Goal: Task Accomplishment & Management: Manage account settings

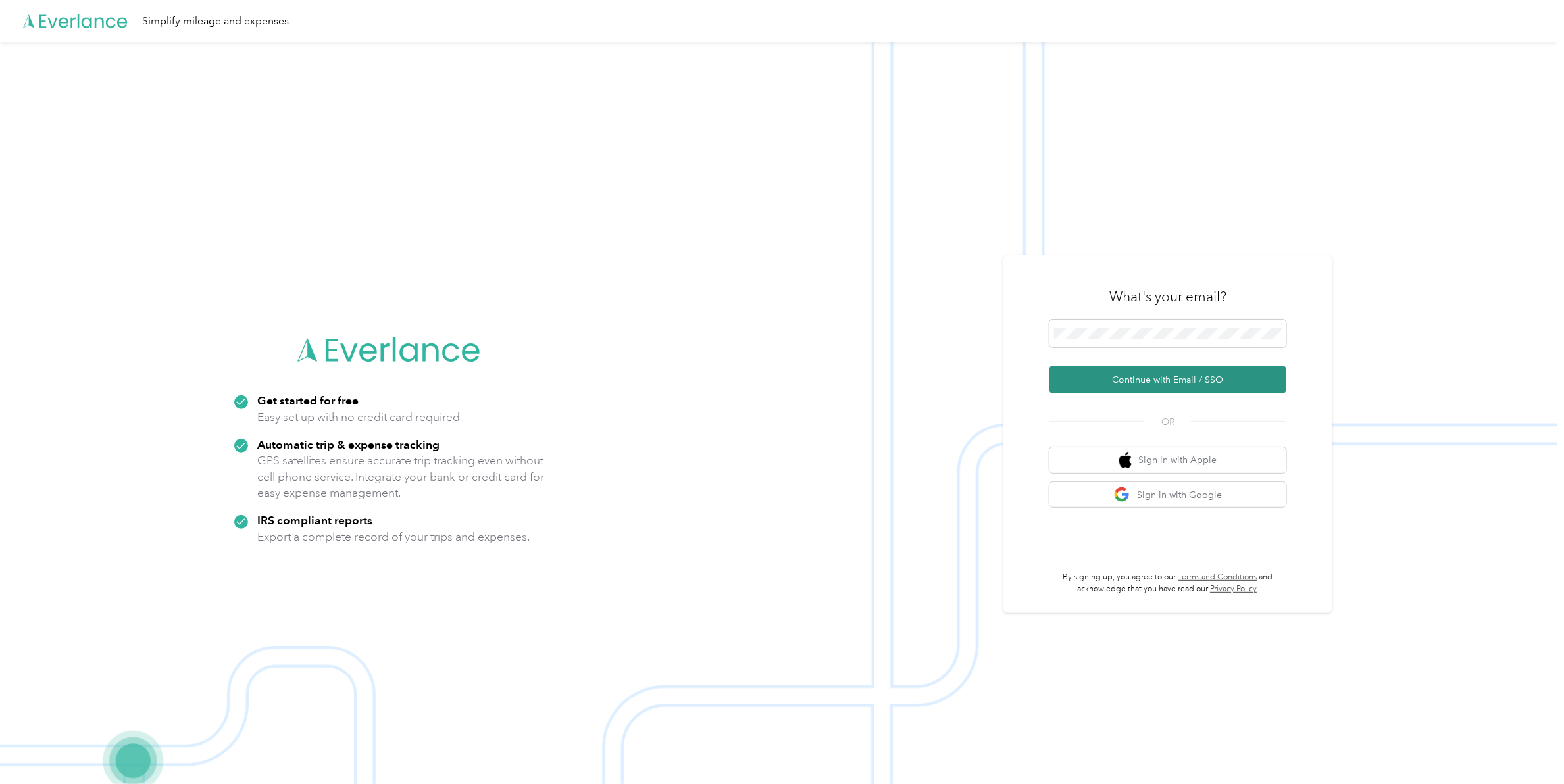
click at [1170, 385] on button "Continue with Email / SSO" at bounding box center [1168, 379] width 237 height 28
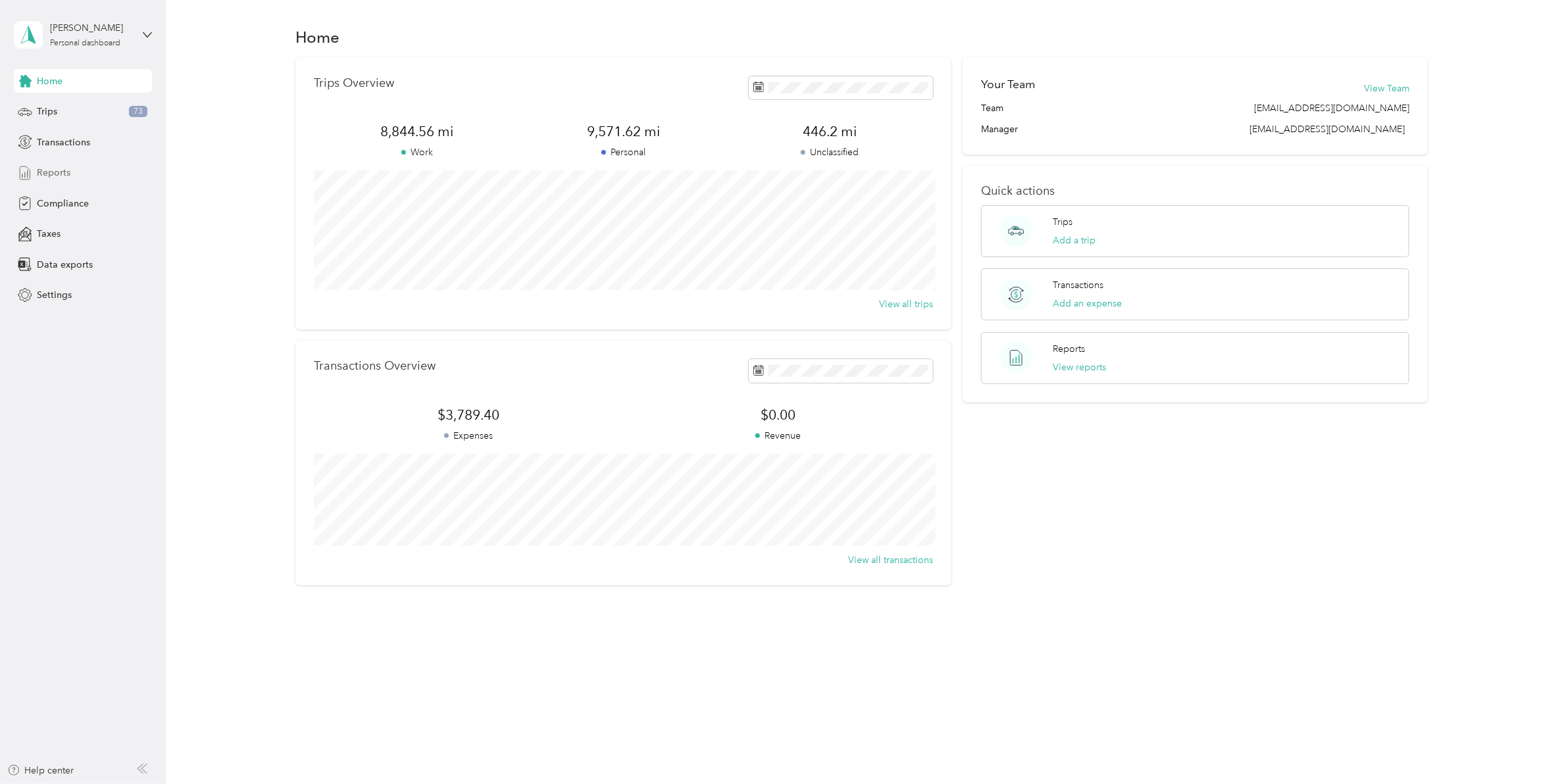
click at [71, 171] on div "Reports" at bounding box center [82, 173] width 138 height 24
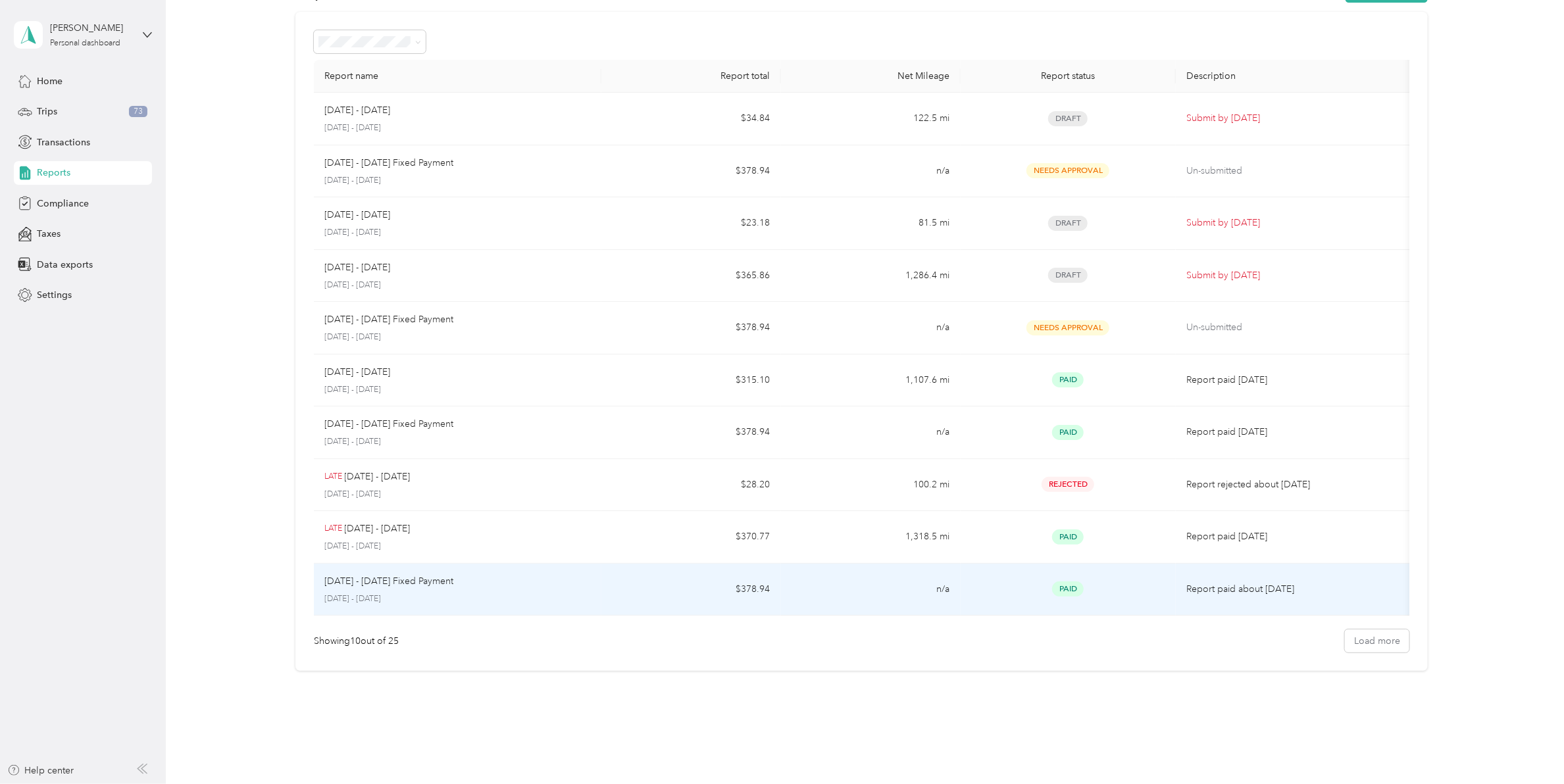
scroll to position [70, 0]
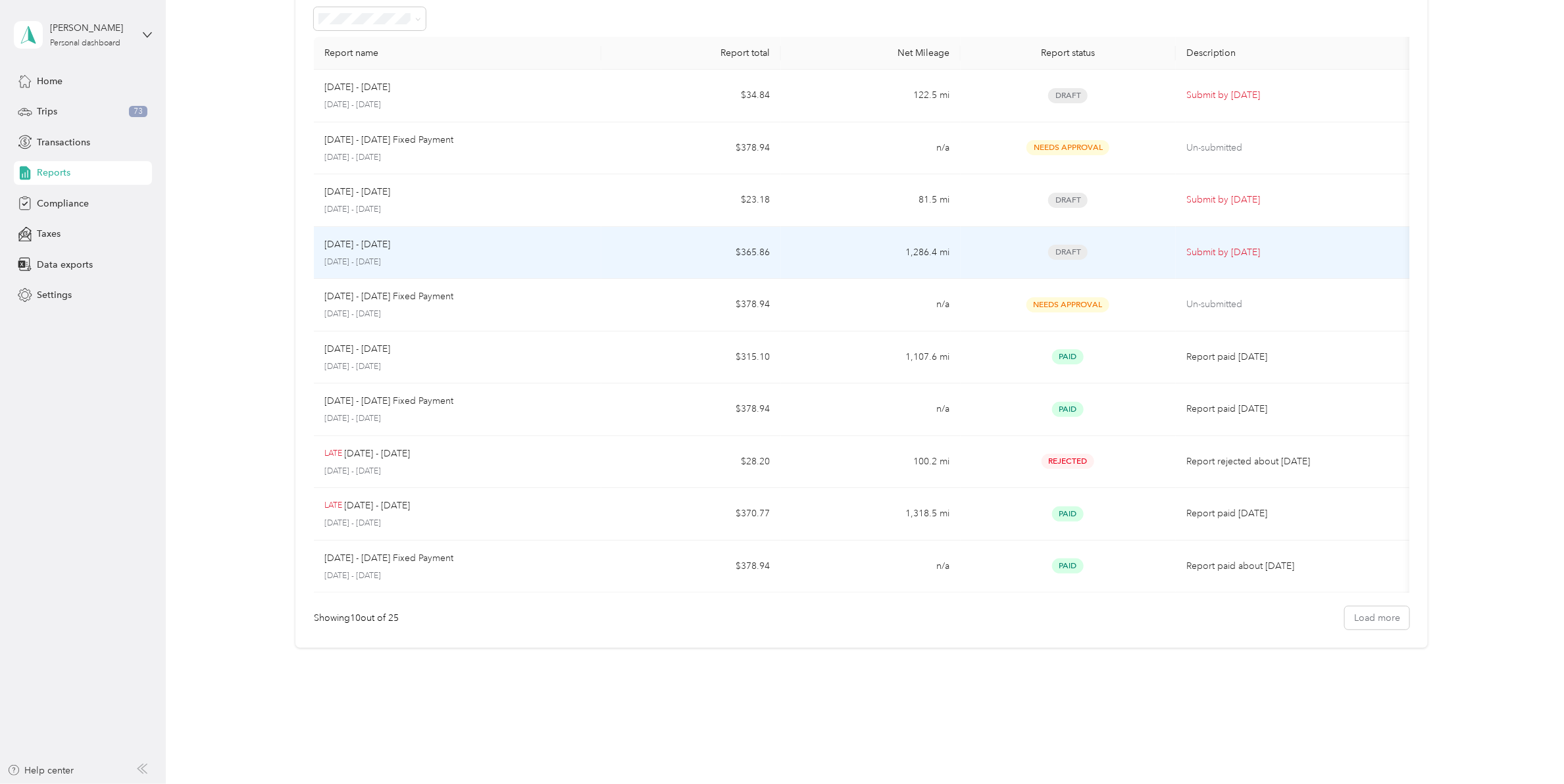
click at [1206, 254] on p "Submit by Sep. 4, 2025" at bounding box center [1294, 252] width 218 height 14
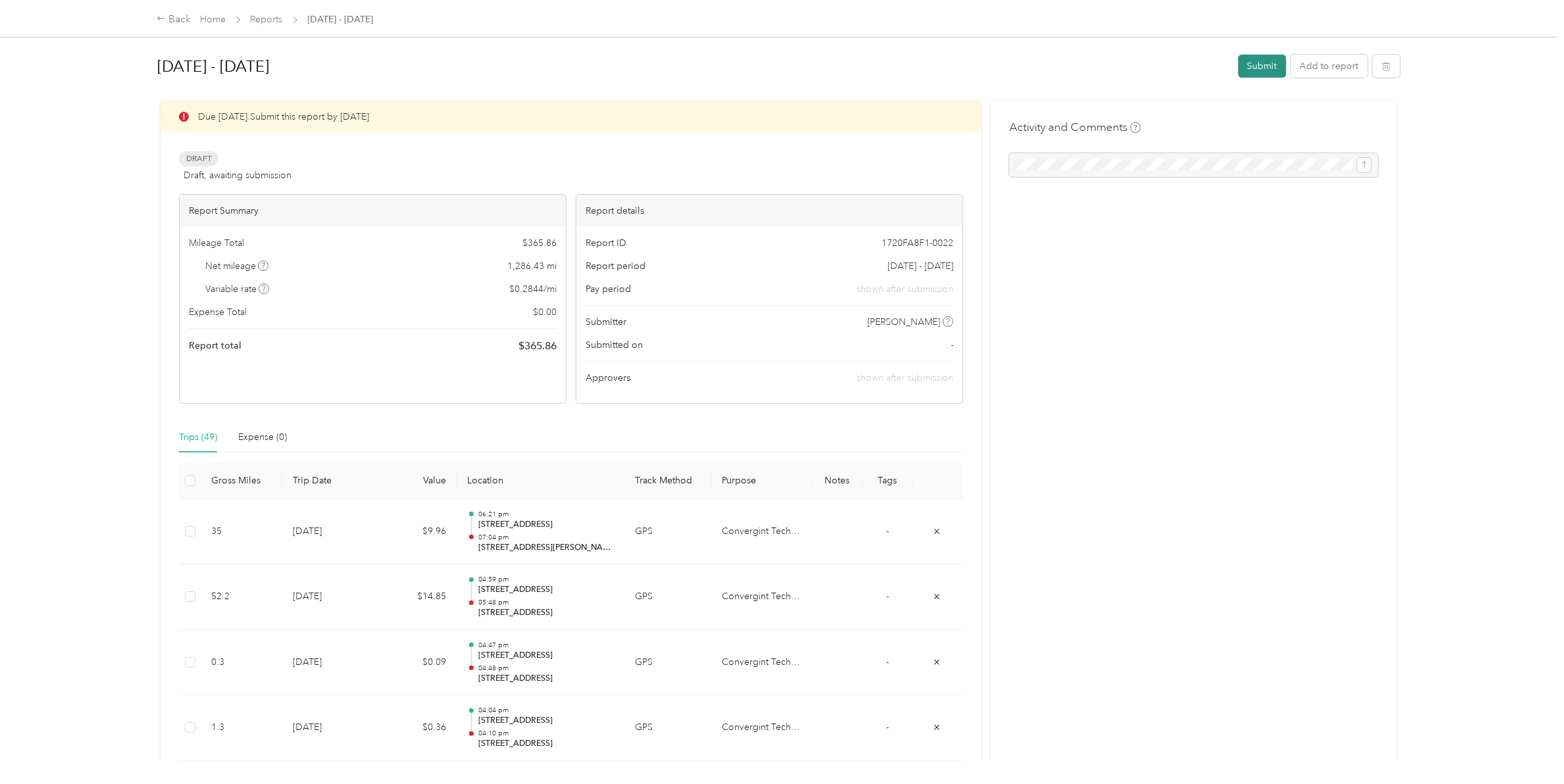
click at [1246, 69] on button "Submit" at bounding box center [1262, 65] width 48 height 23
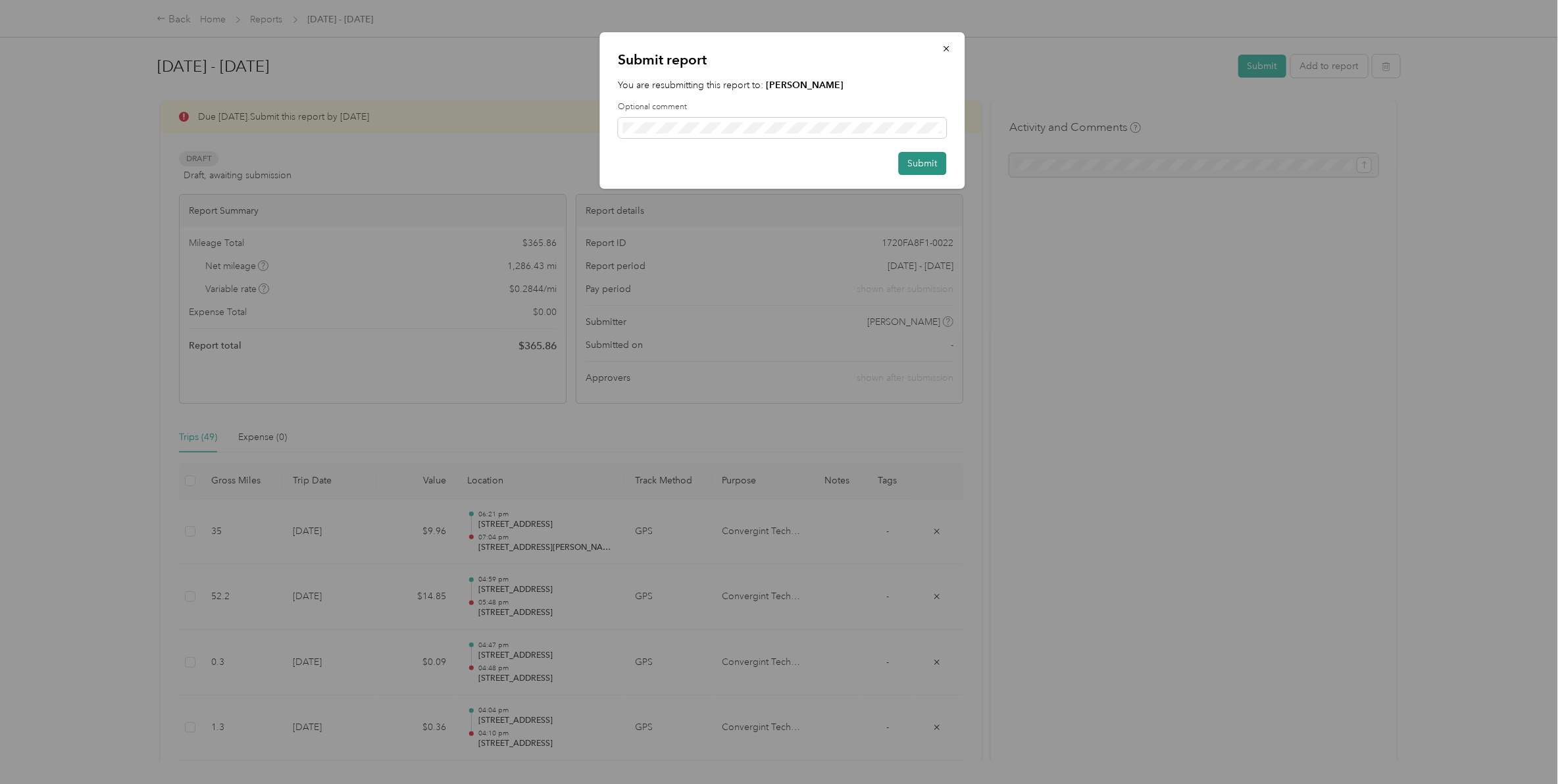
click at [925, 165] on button "Submit" at bounding box center [922, 163] width 48 height 23
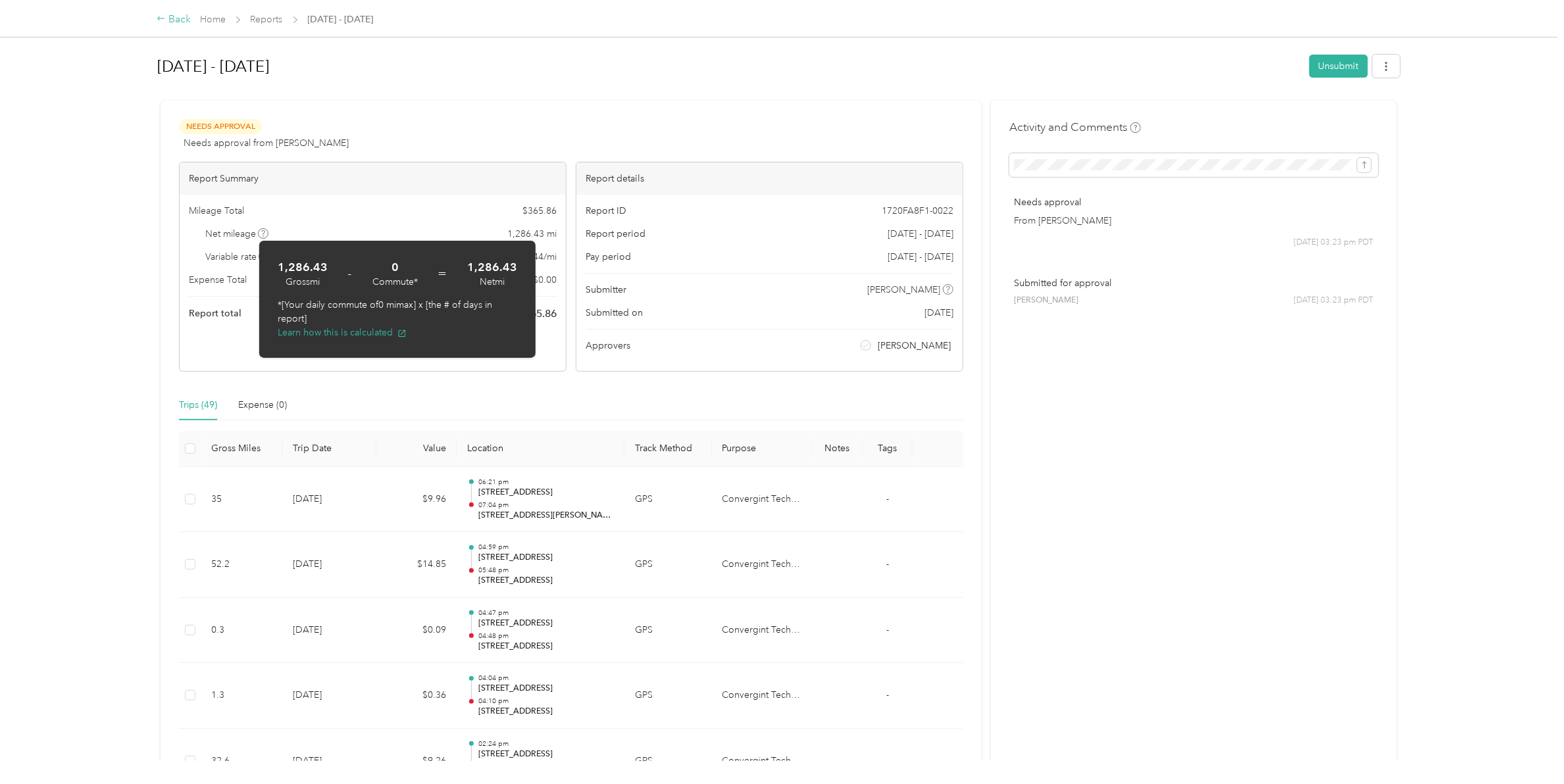
click at [182, 20] on div "Back" at bounding box center [174, 19] width 34 height 15
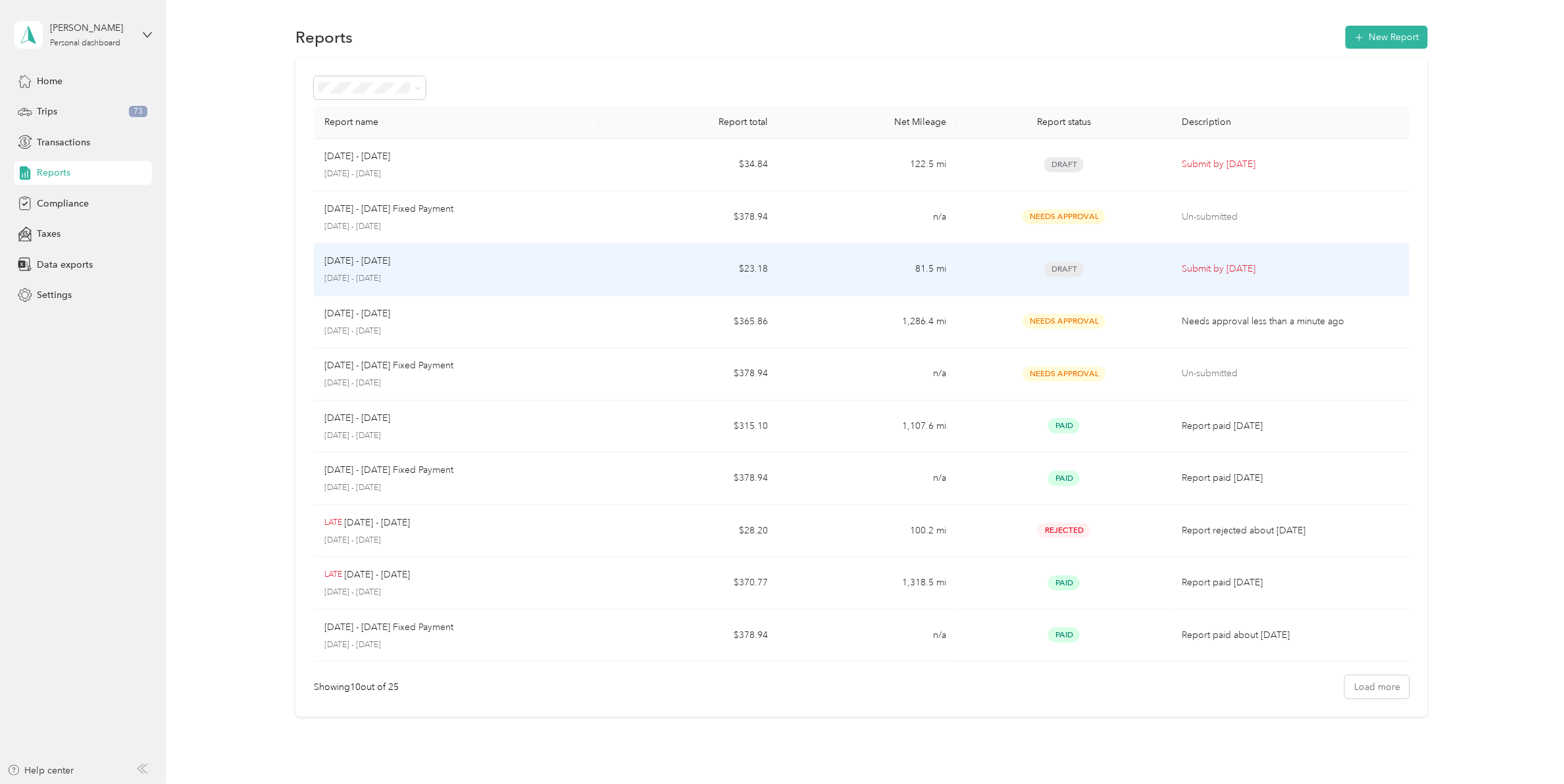
click at [400, 281] on p "August 1 - 31, 2025" at bounding box center [457, 279] width 264 height 12
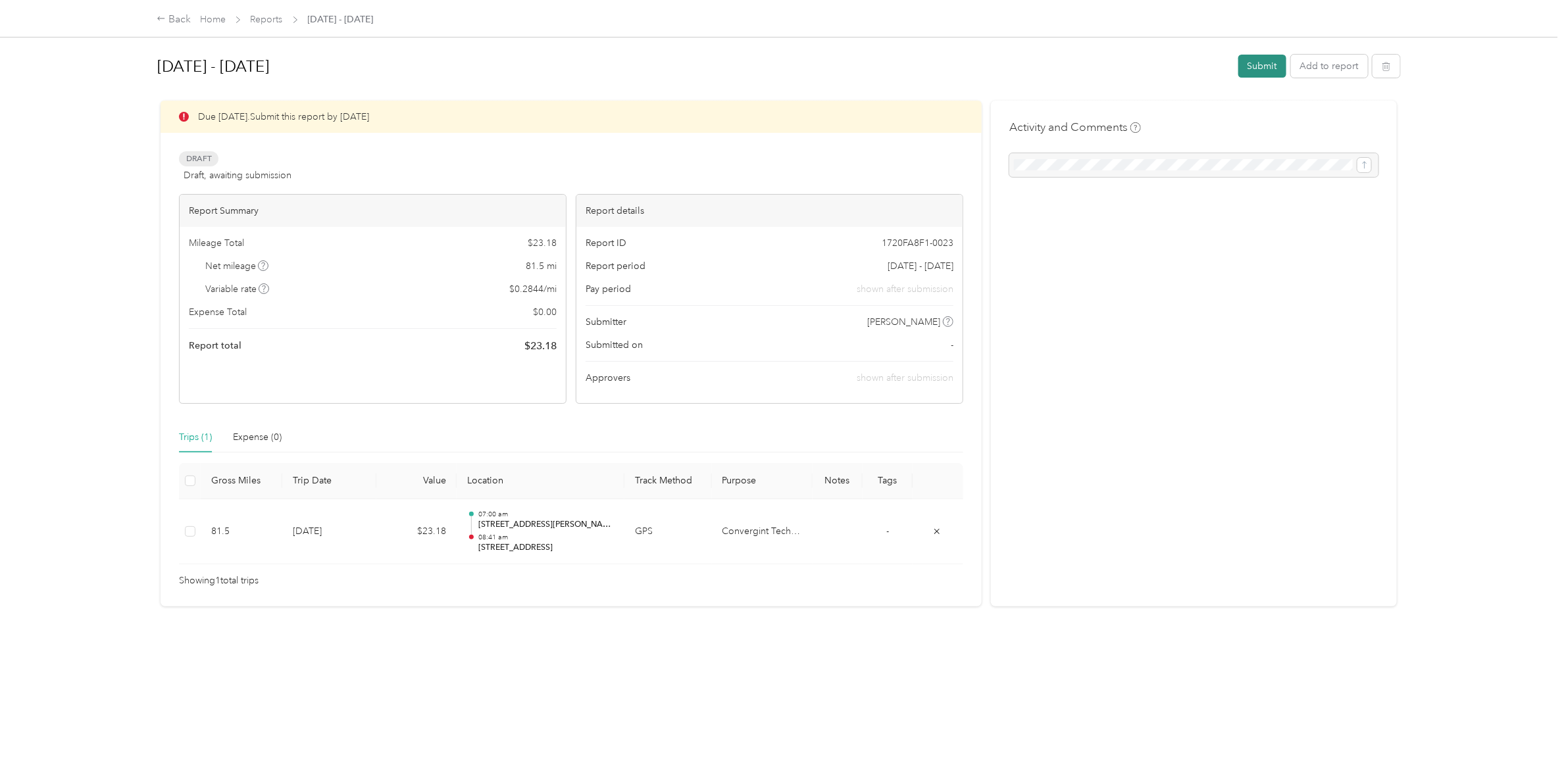
click at [1260, 73] on button "Submit" at bounding box center [1262, 65] width 48 height 23
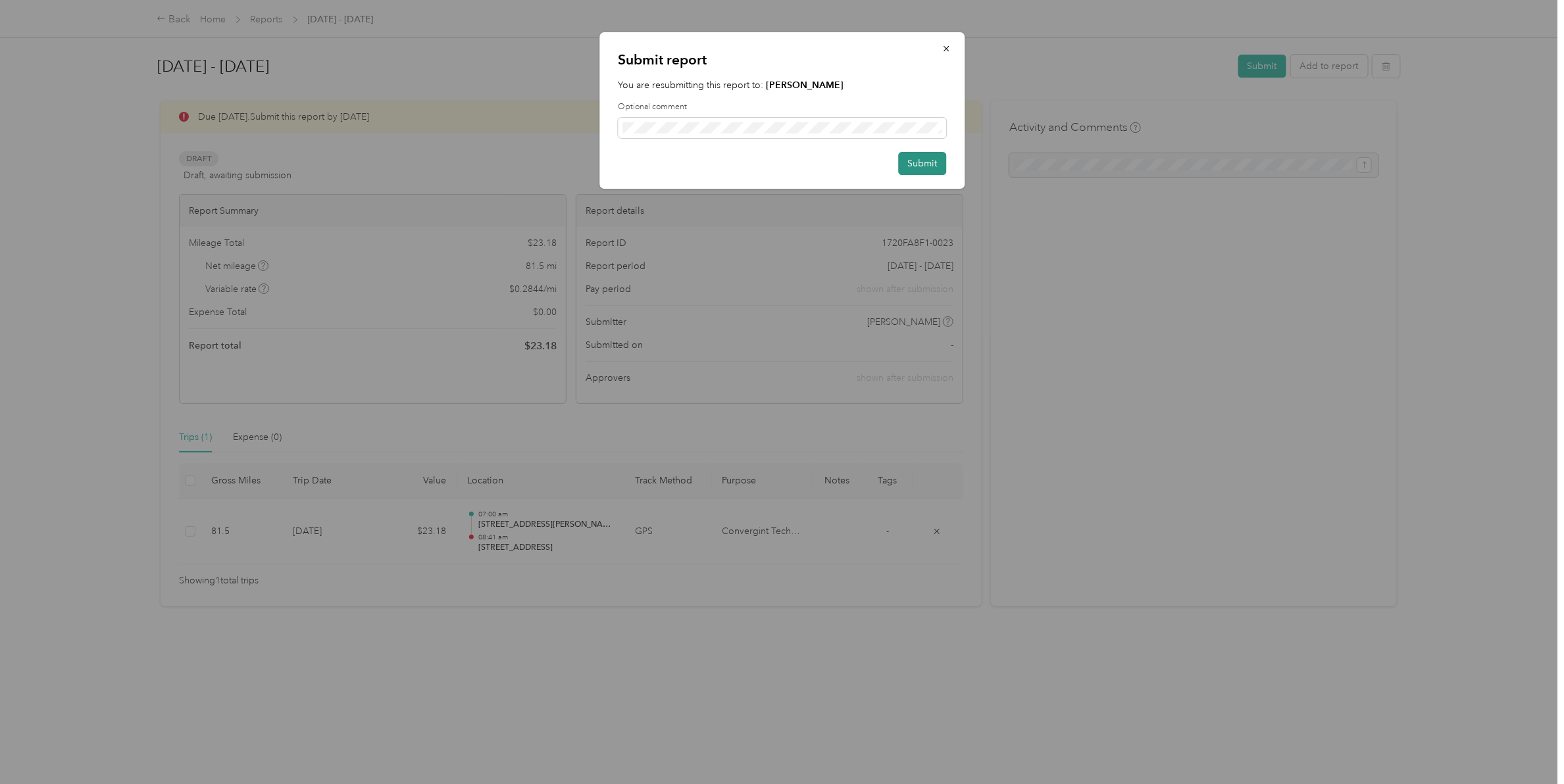
click at [920, 165] on button "Submit" at bounding box center [922, 163] width 48 height 23
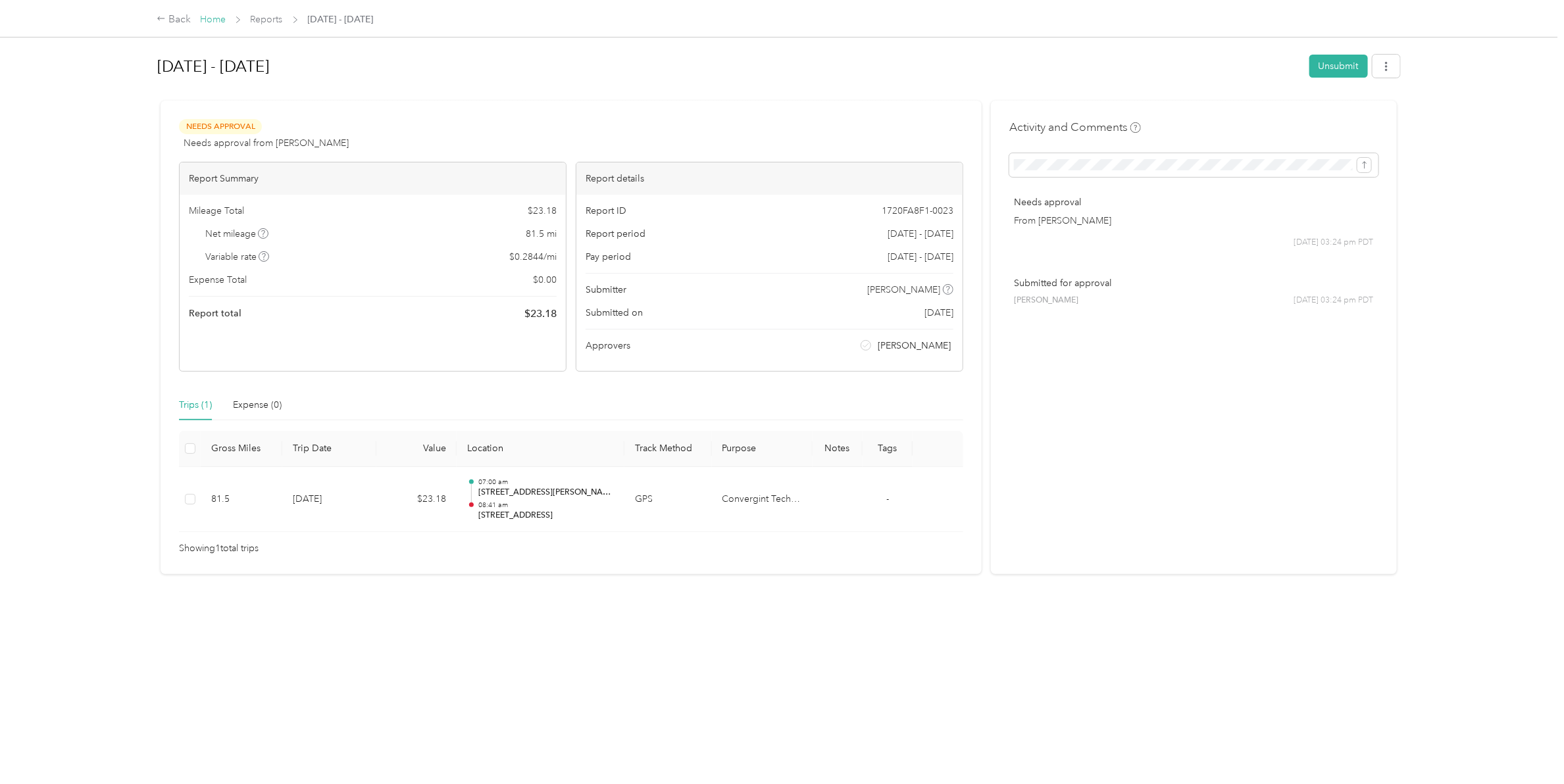
click at [211, 20] on link "Home" at bounding box center [213, 19] width 25 height 11
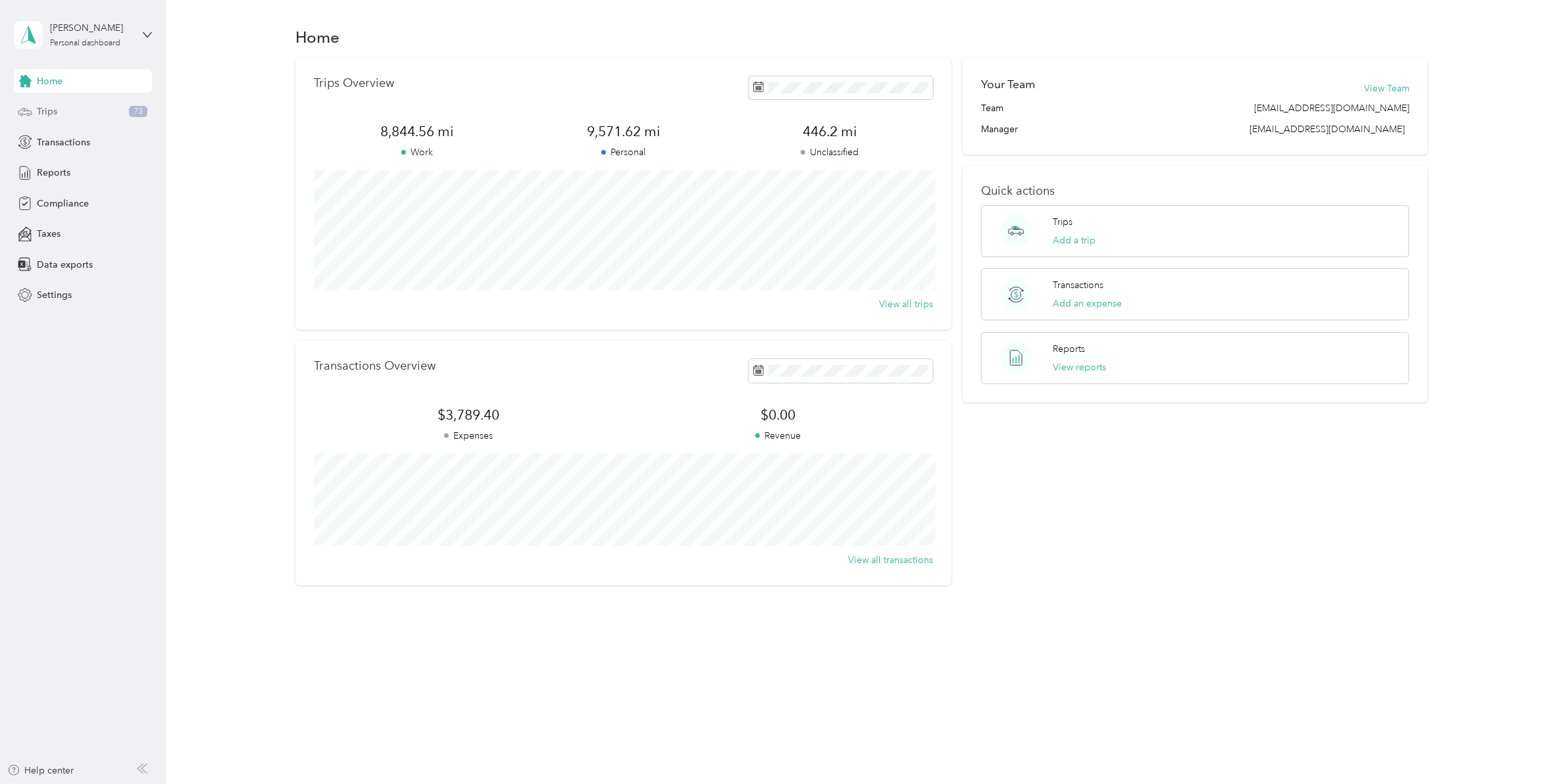
click at [60, 114] on div "Trips 73" at bounding box center [82, 112] width 138 height 24
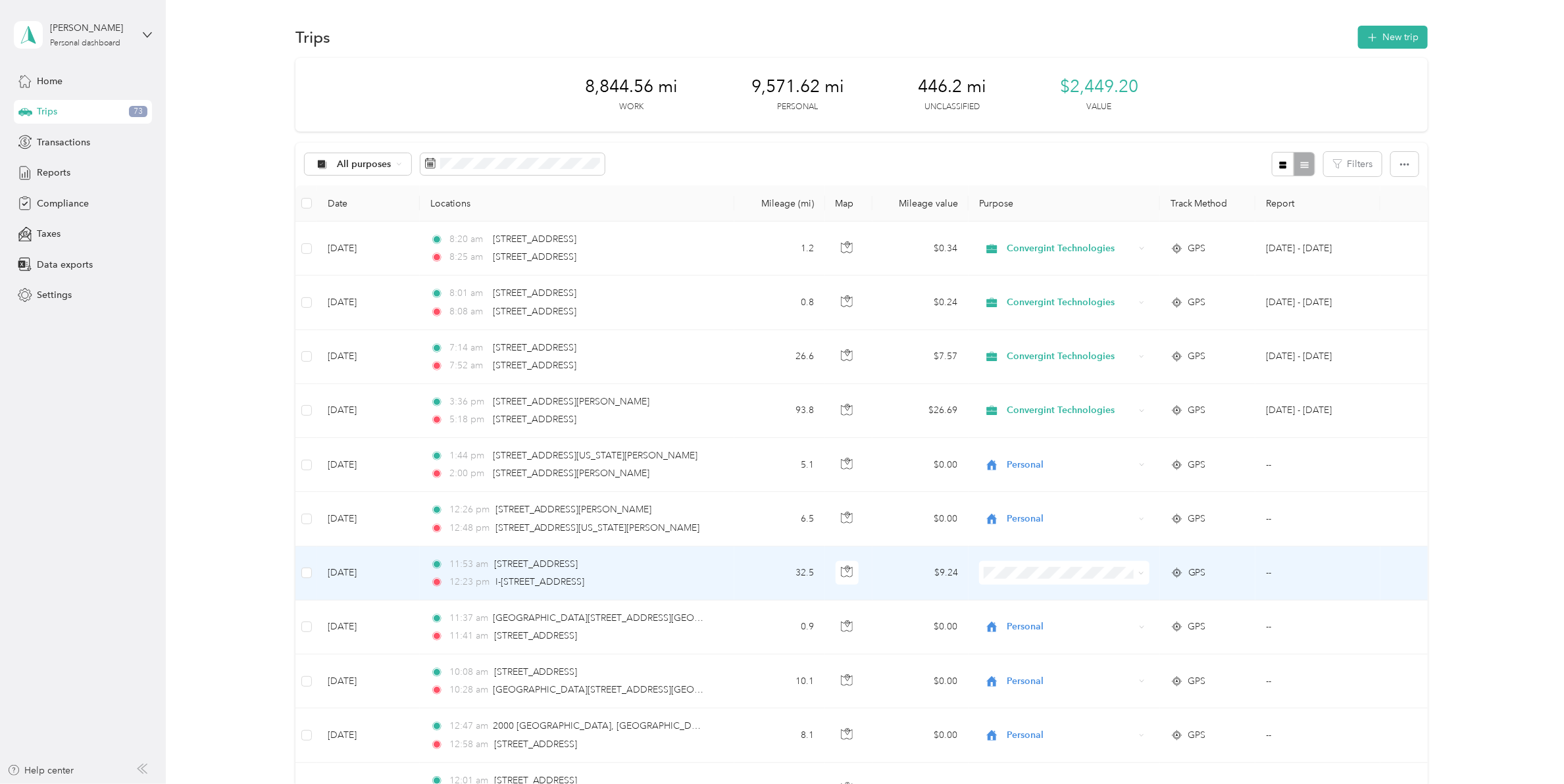
click at [1140, 575] on icon at bounding box center [1141, 573] width 6 height 6
click at [1055, 617] on span "Personal" at bounding box center [1072, 620] width 128 height 14
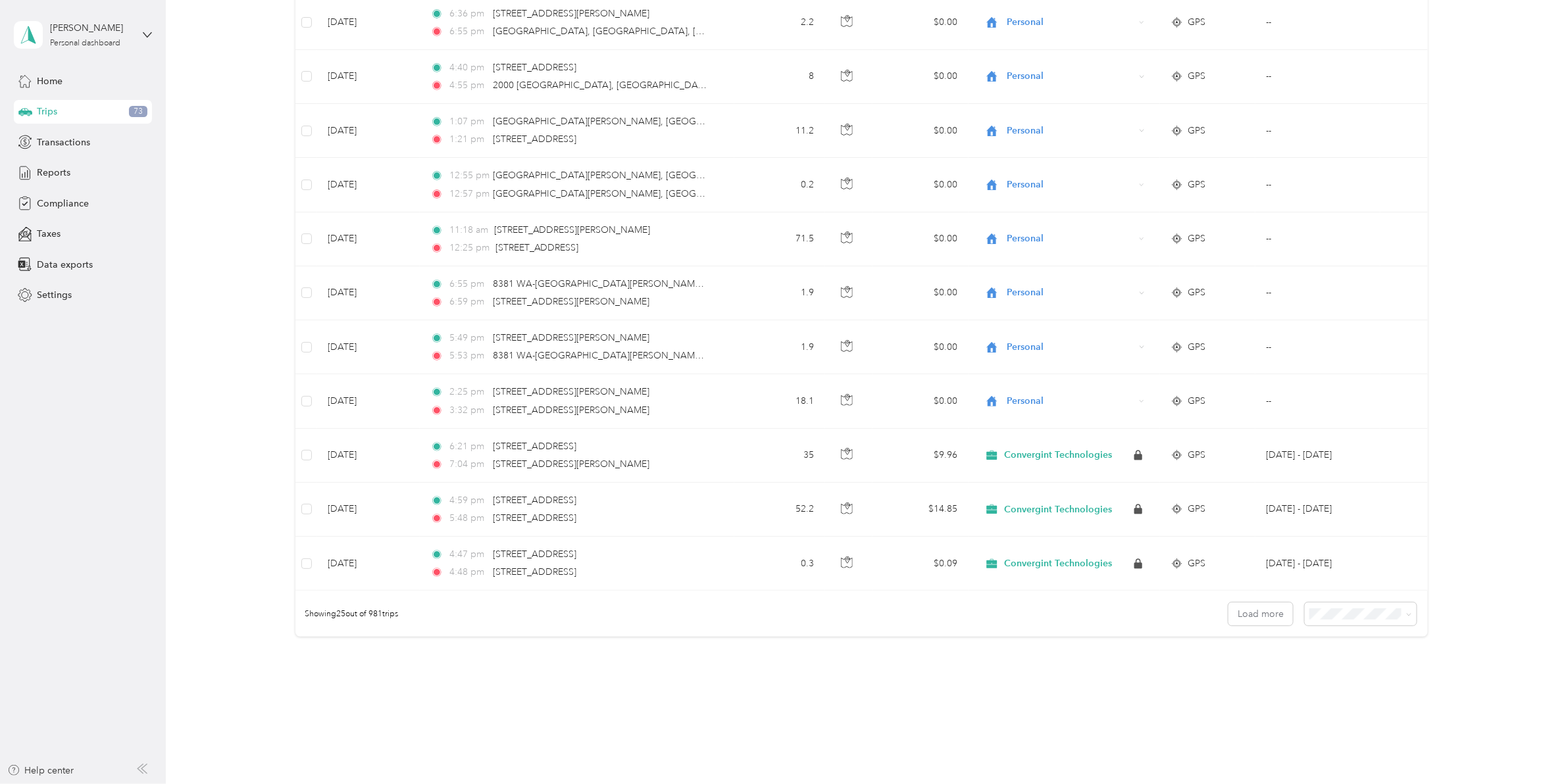
scroll to position [987, 0]
click at [1347, 682] on span "100 per load" at bounding box center [1336, 685] width 54 height 11
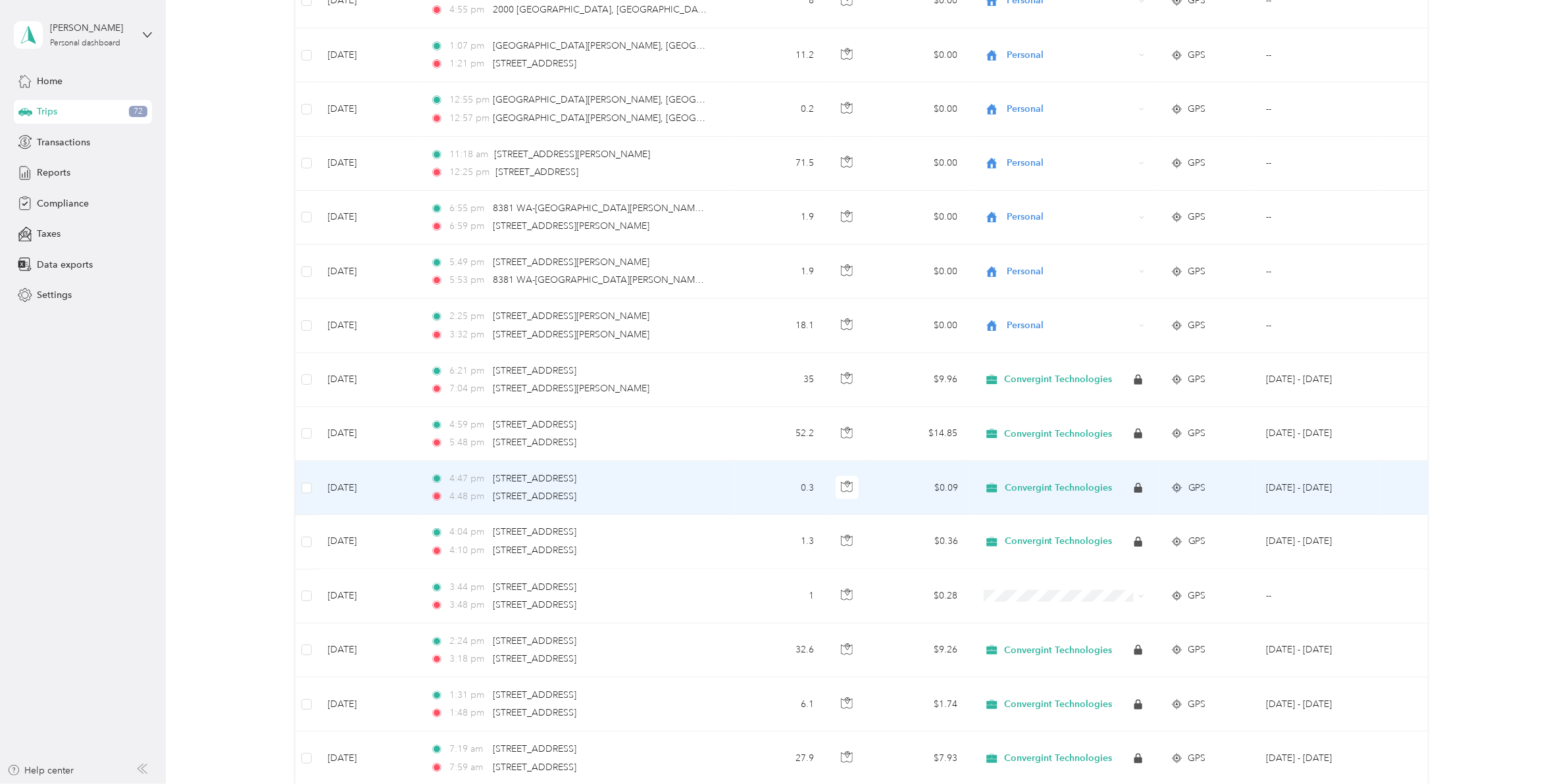
scroll to position [1151, 0]
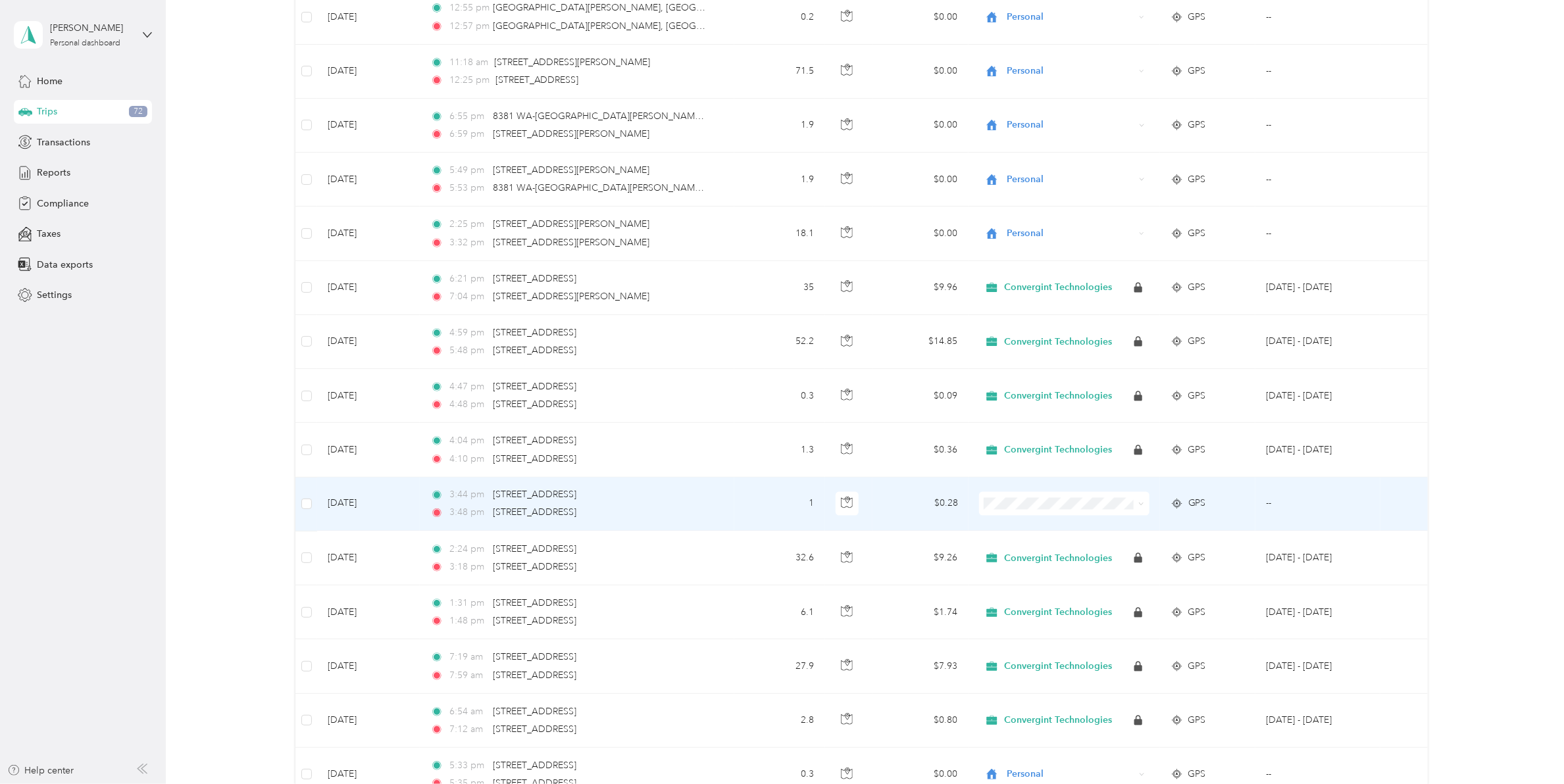
click at [1138, 507] on icon at bounding box center [1141, 504] width 6 height 6
click at [1049, 552] on span "Personal" at bounding box center [1072, 552] width 128 height 14
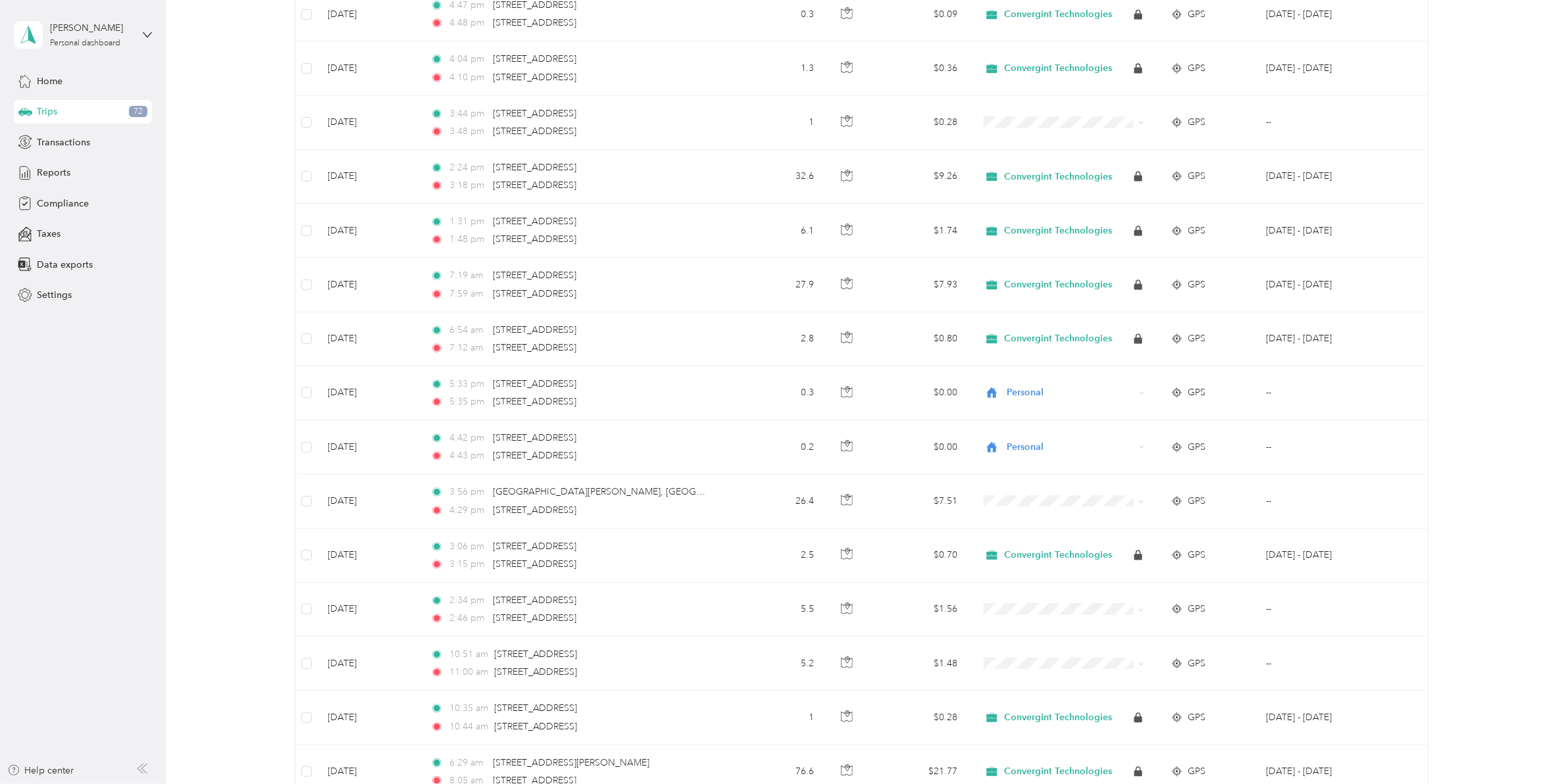
scroll to position [1563, 0]
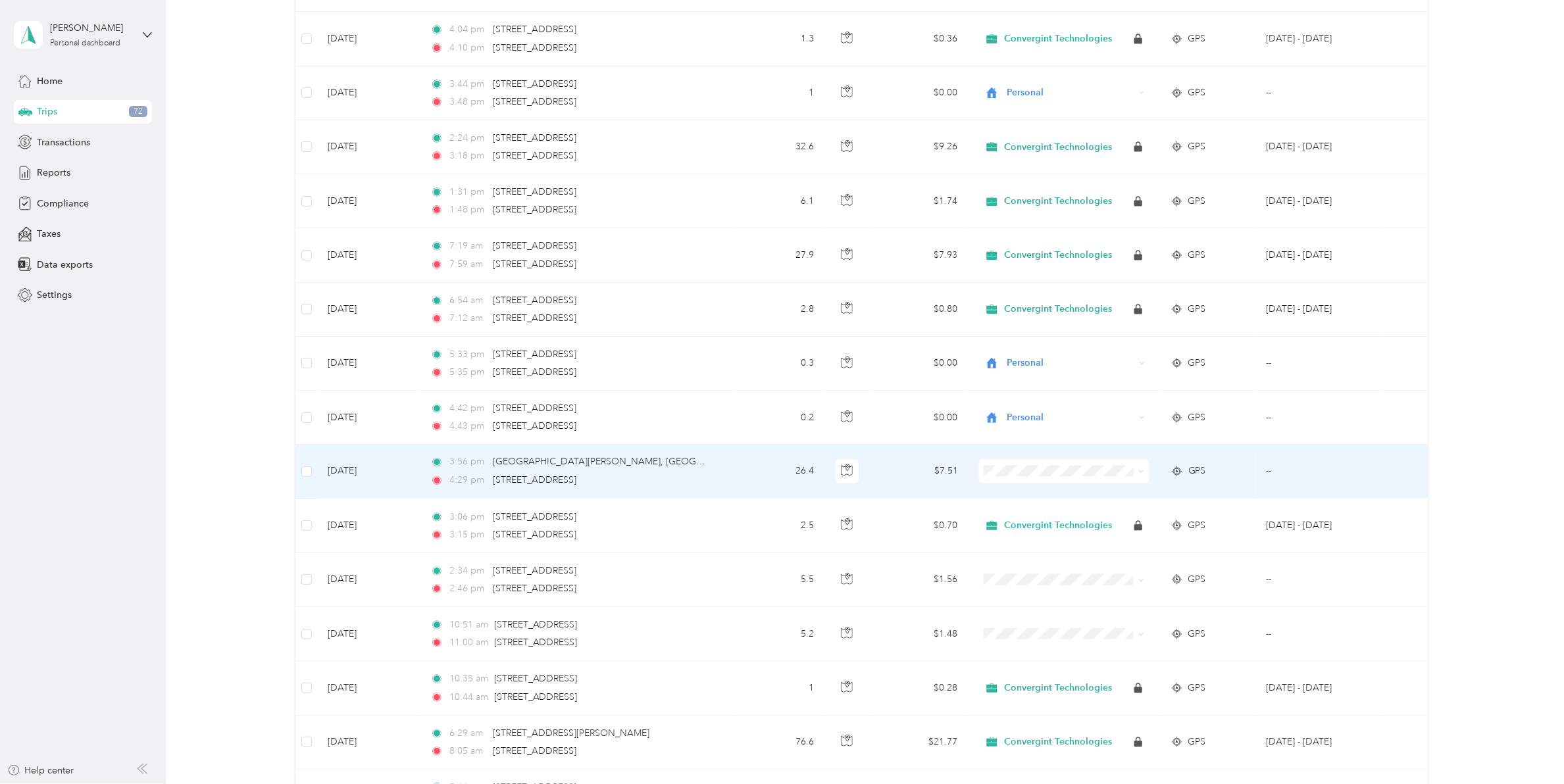
click at [1138, 475] on icon at bounding box center [1141, 472] width 6 height 6
click at [1050, 501] on li "Convergint Technologies" at bounding box center [1061, 500] width 170 height 23
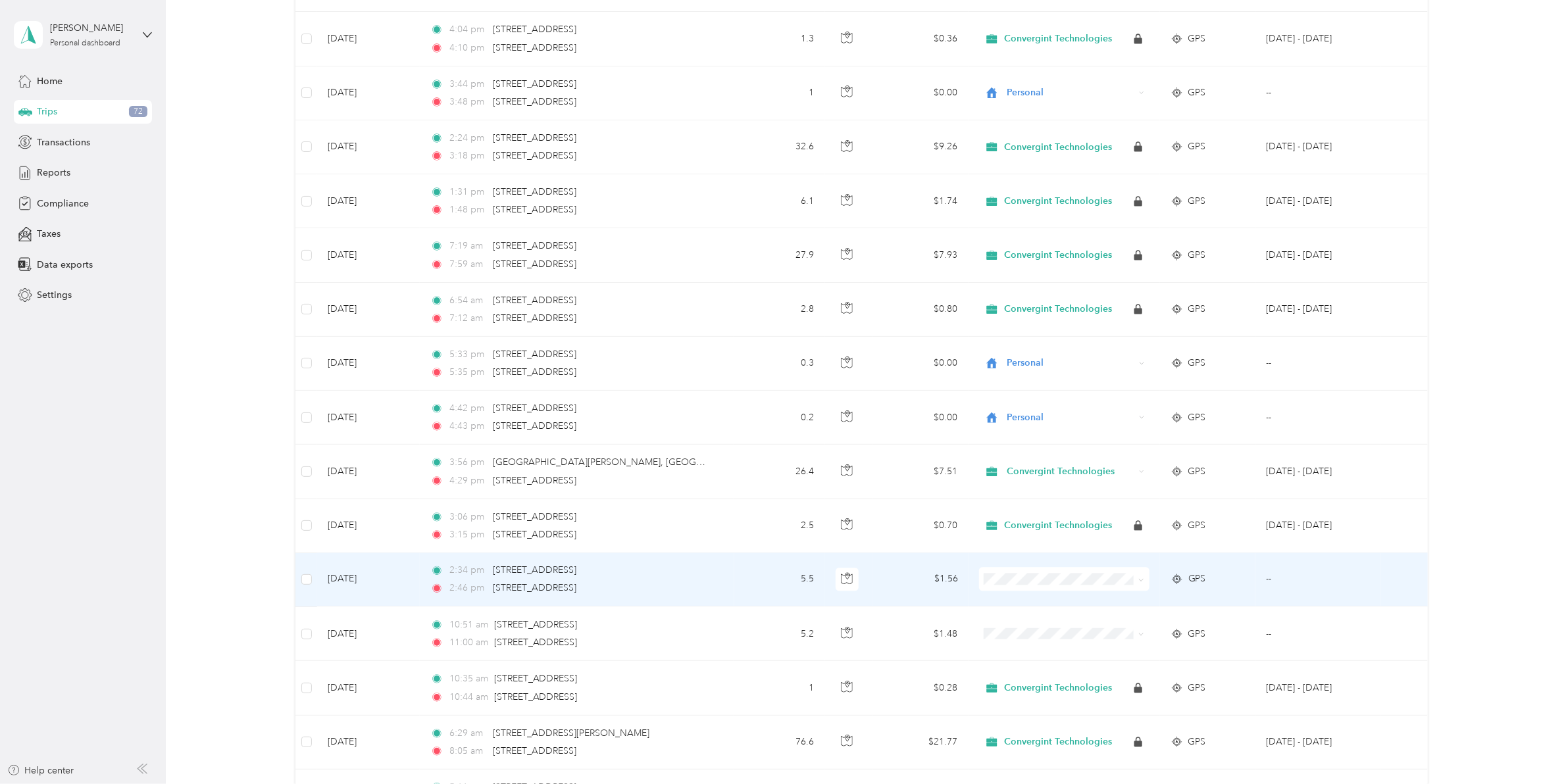
click at [1138, 583] on icon at bounding box center [1141, 581] width 6 height 6
click at [1077, 610] on span "Convergint Technologies" at bounding box center [1072, 609] width 128 height 14
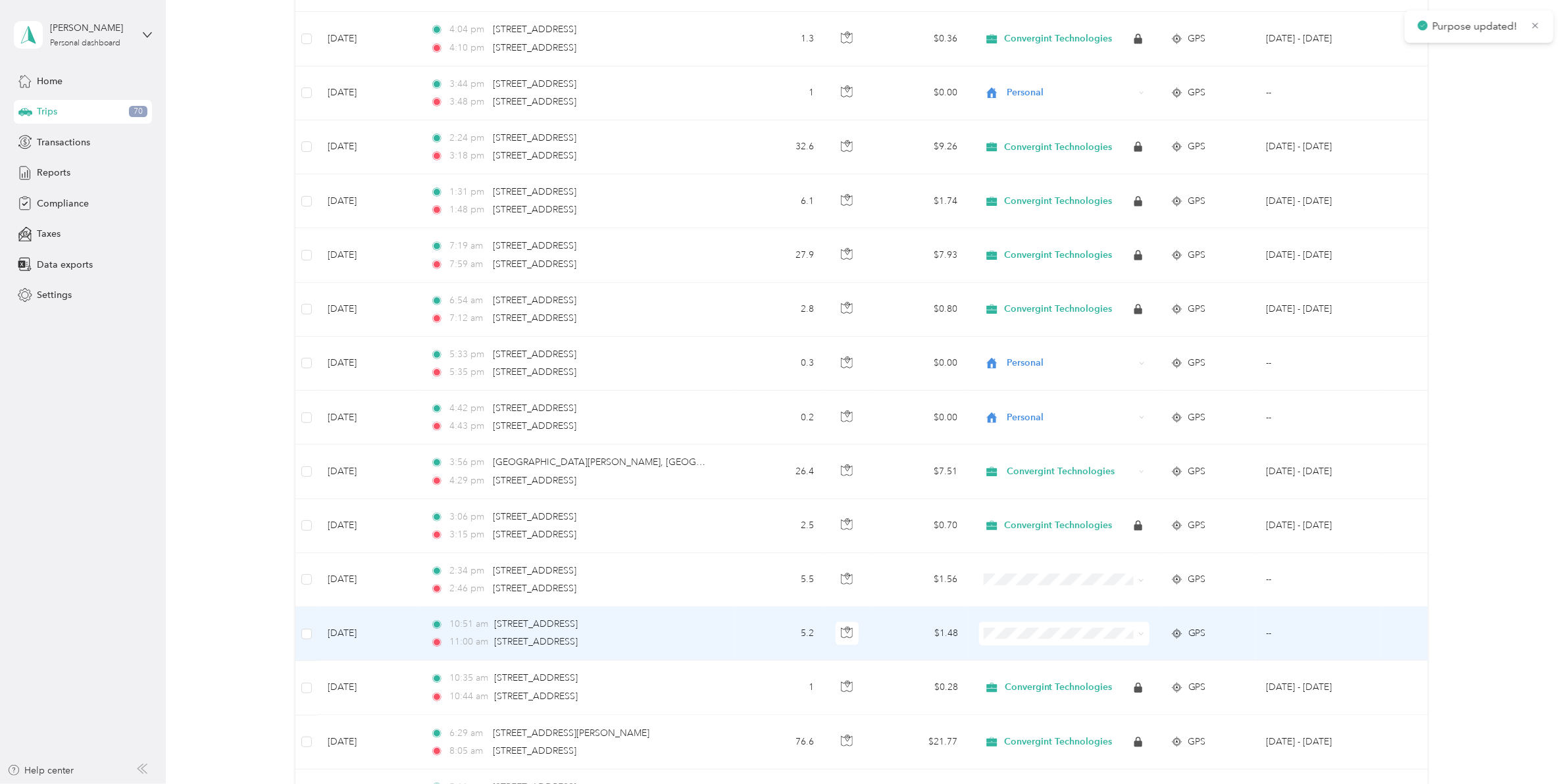
click at [1133, 638] on span at bounding box center [1139, 634] width 11 height 14
click at [1138, 638] on icon at bounding box center [1141, 634] width 6 height 6
click at [1084, 660] on span "Convergint Technologies" at bounding box center [1072, 664] width 128 height 14
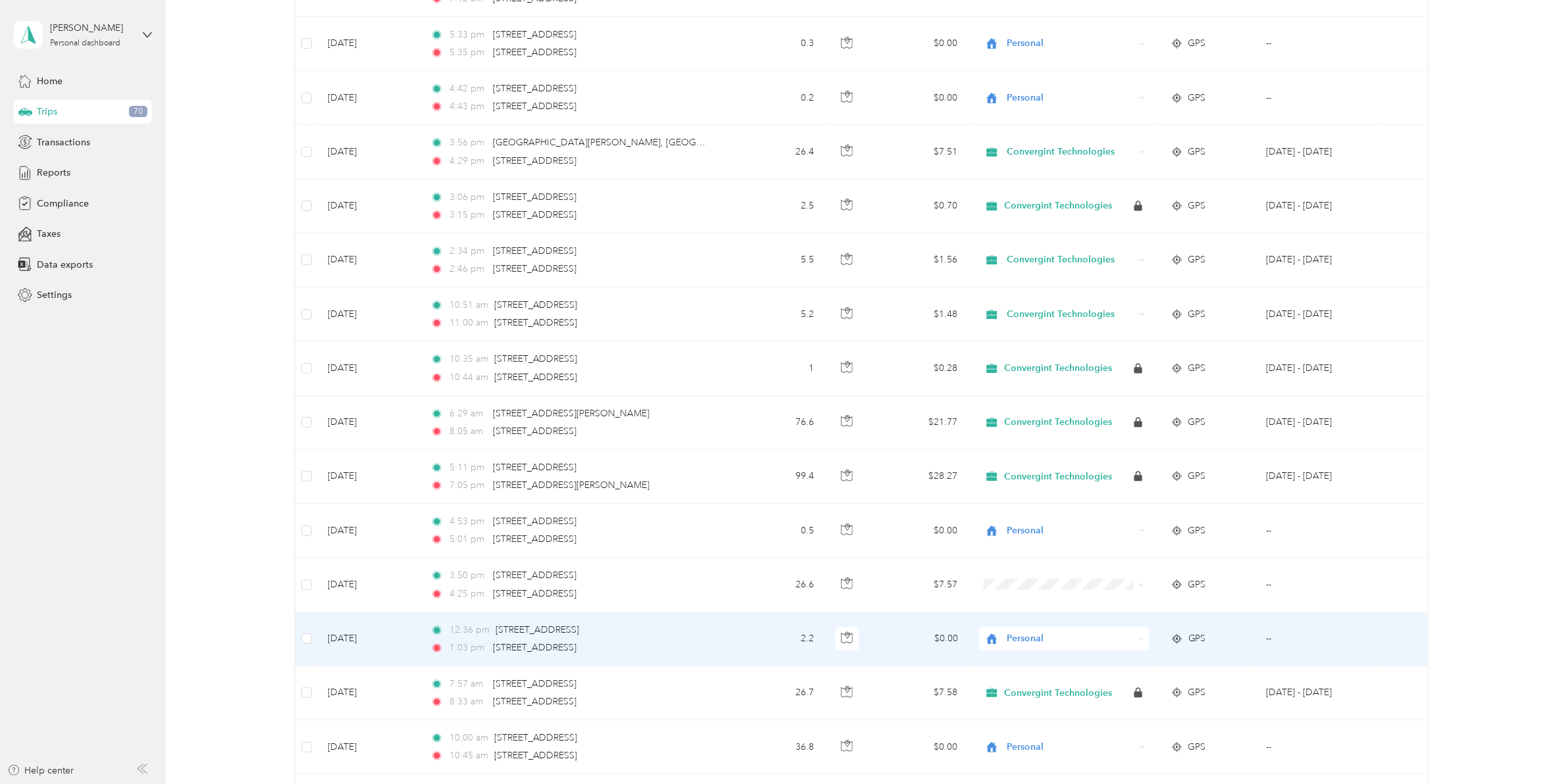
scroll to position [1891, 0]
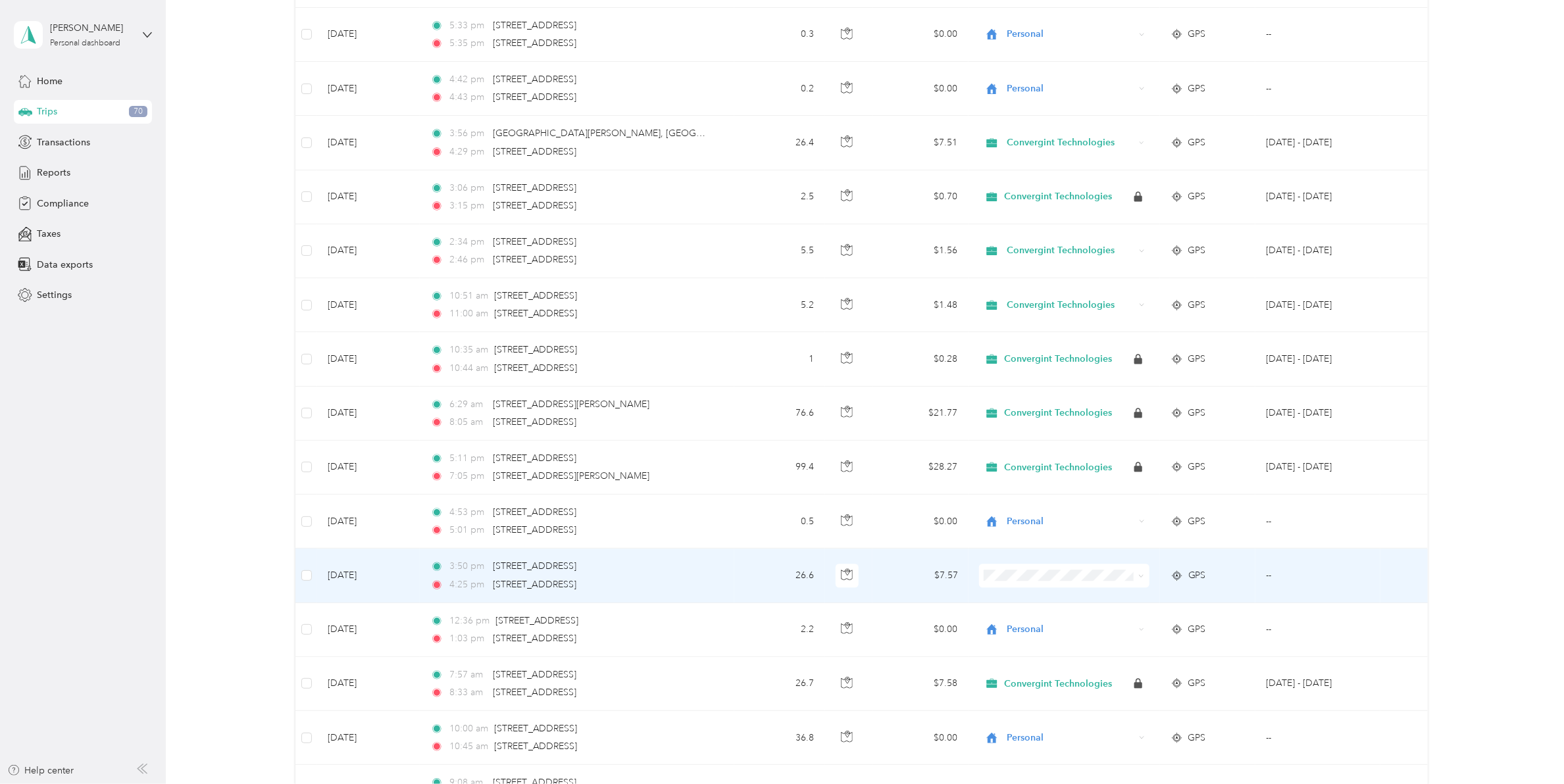
click at [1139, 578] on icon at bounding box center [1141, 576] width 4 height 3
click at [1067, 606] on span "Convergint Technologies" at bounding box center [1072, 606] width 128 height 14
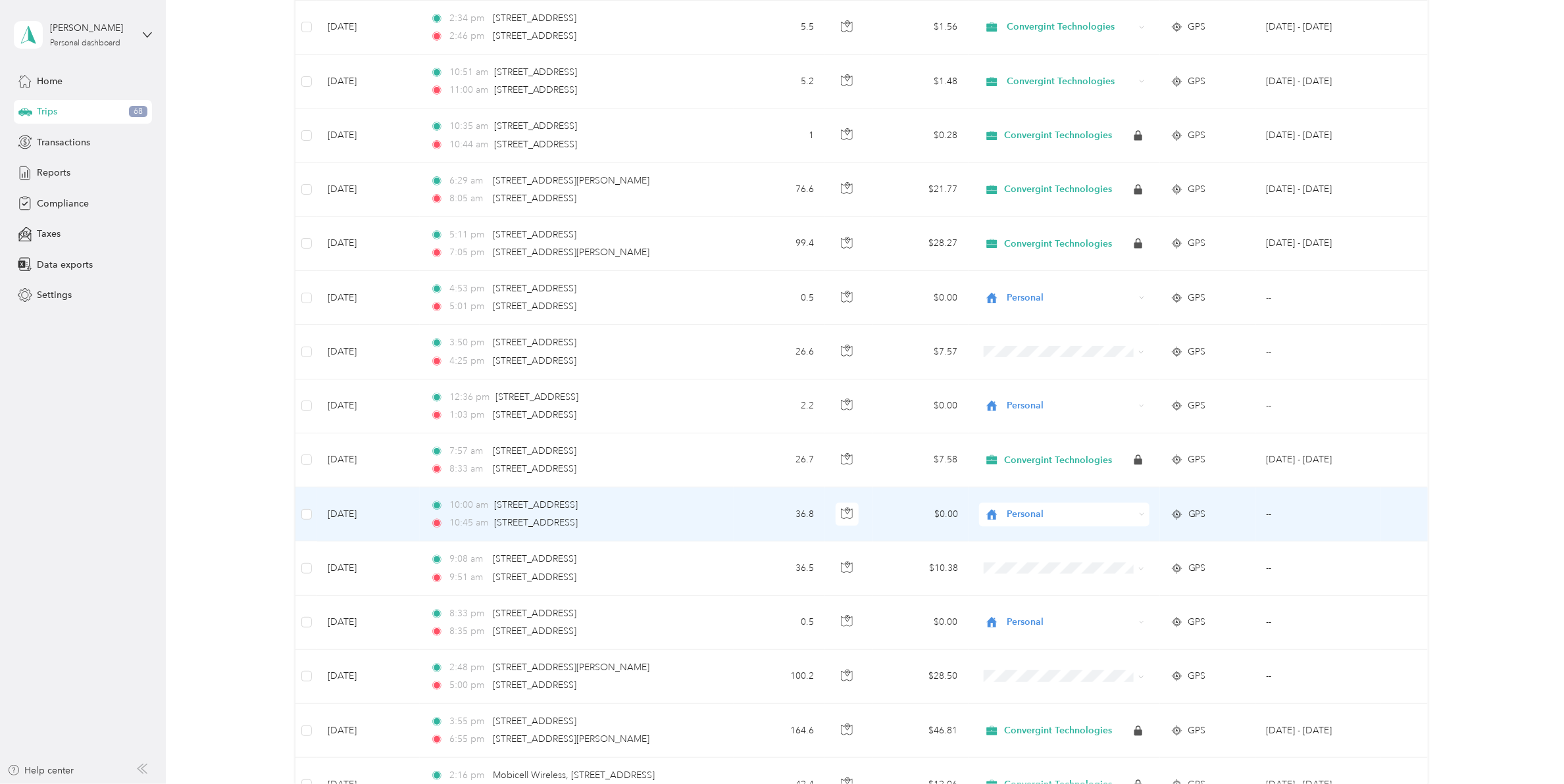
scroll to position [2138, 0]
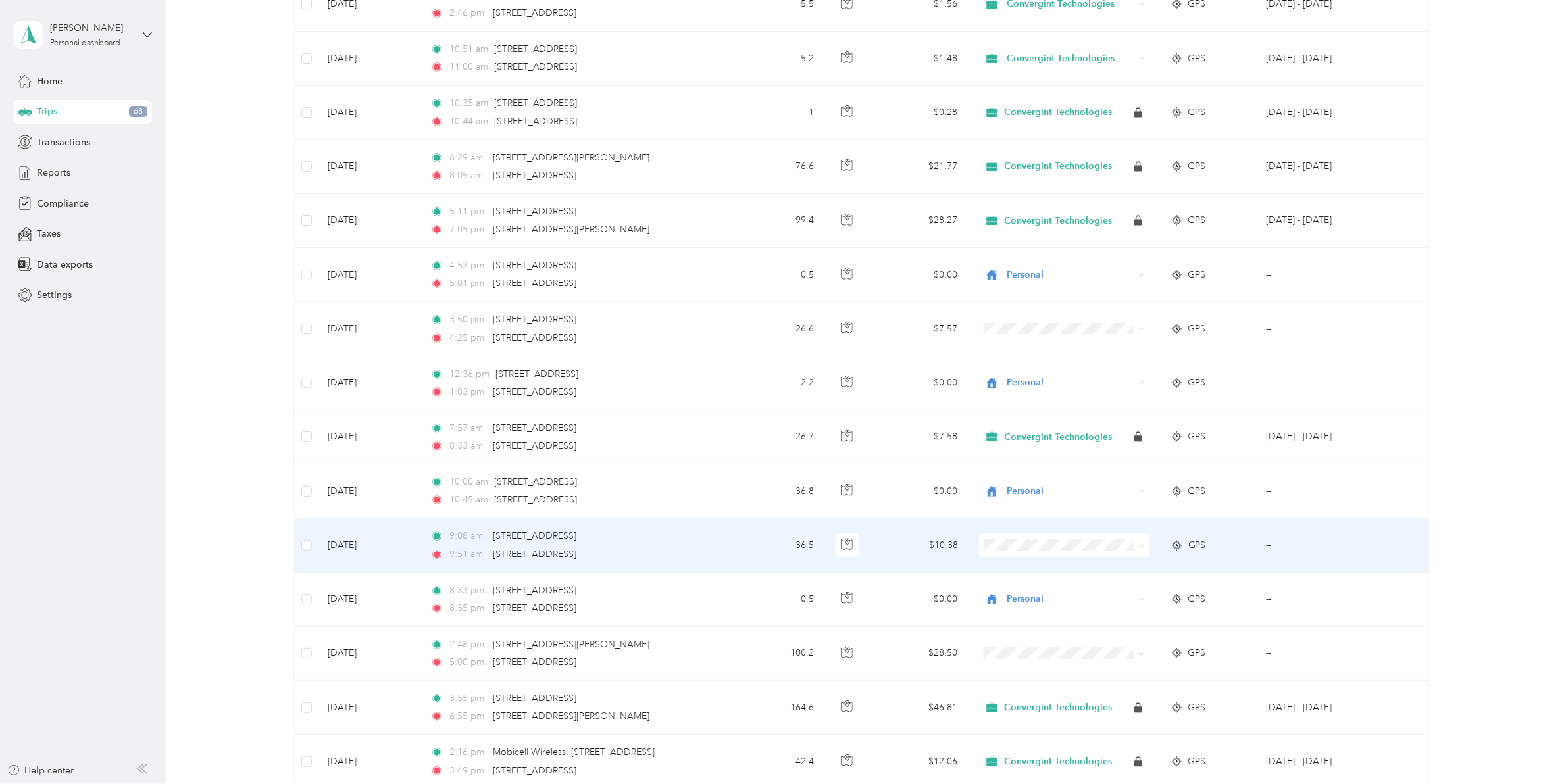
click at [1137, 553] on span at bounding box center [1139, 545] width 11 height 14
click at [1139, 549] on icon at bounding box center [1141, 545] width 6 height 6
click at [1125, 577] on span "Convergint Technologies" at bounding box center [1072, 576] width 128 height 14
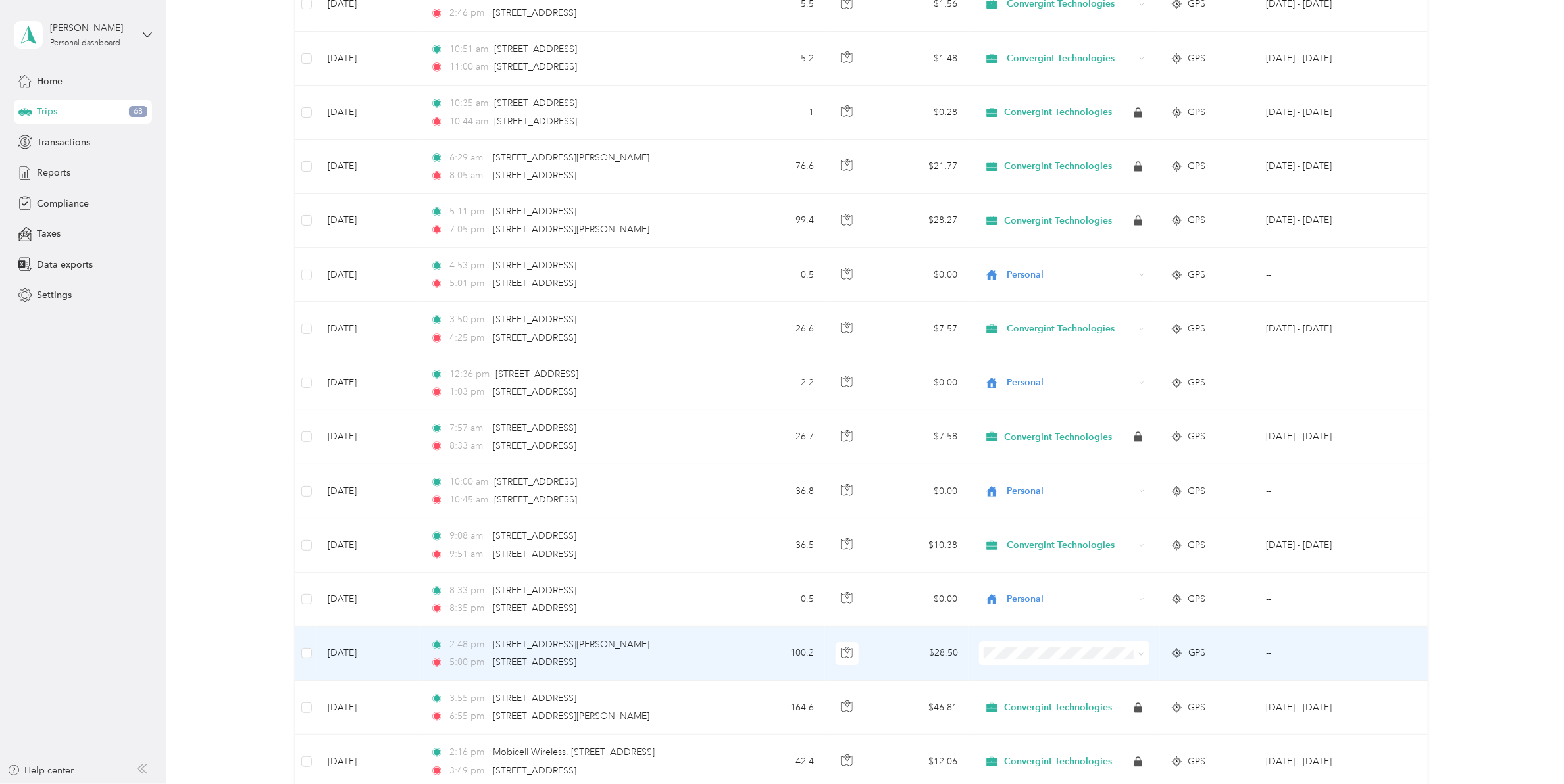
click at [1138, 656] on span at bounding box center [1141, 653] width 6 height 11
click at [1139, 655] on icon at bounding box center [1141, 654] width 4 height 3
click at [1116, 683] on span "Convergint Technologies" at bounding box center [1072, 685] width 128 height 14
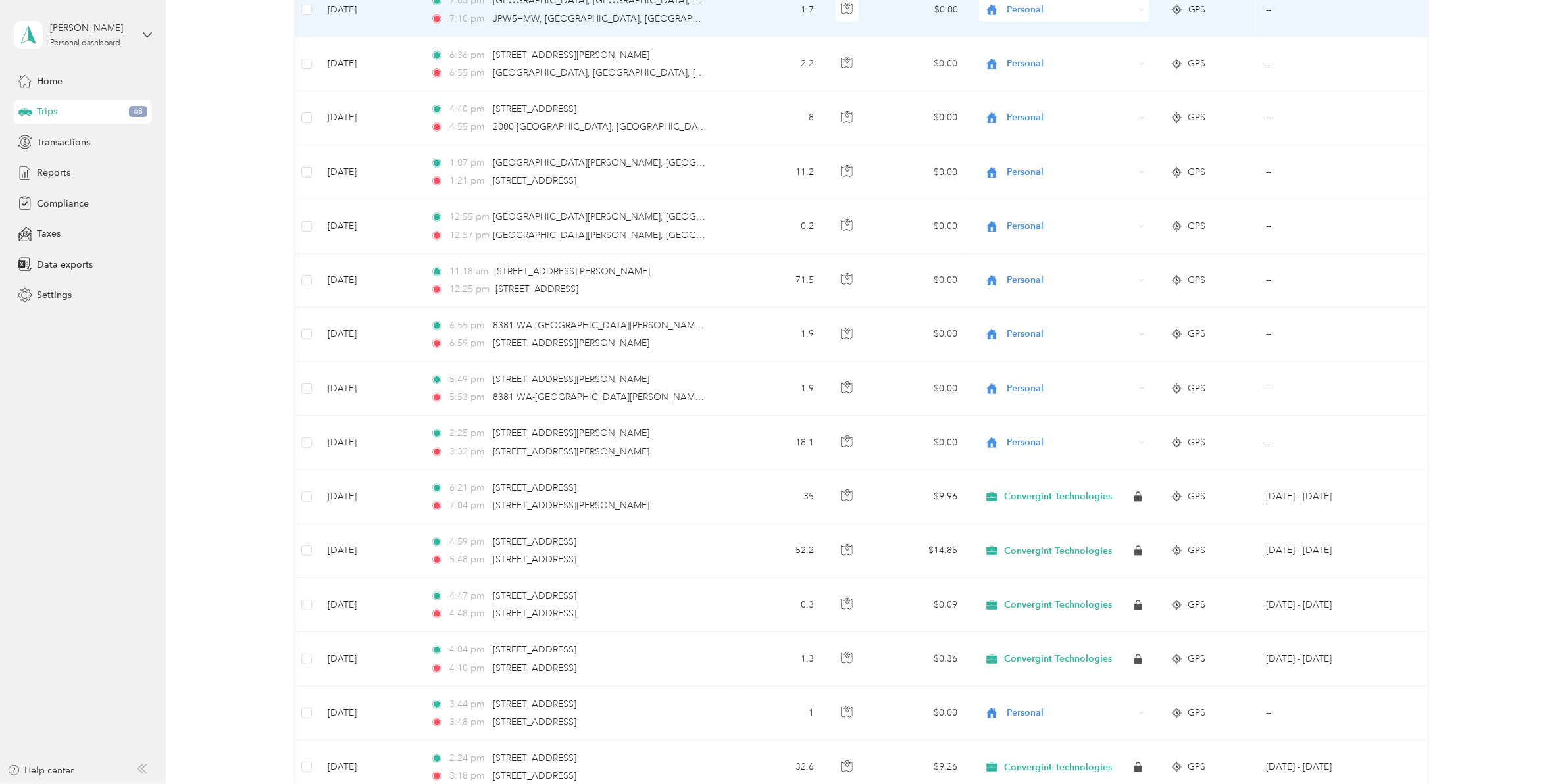
scroll to position [987, 0]
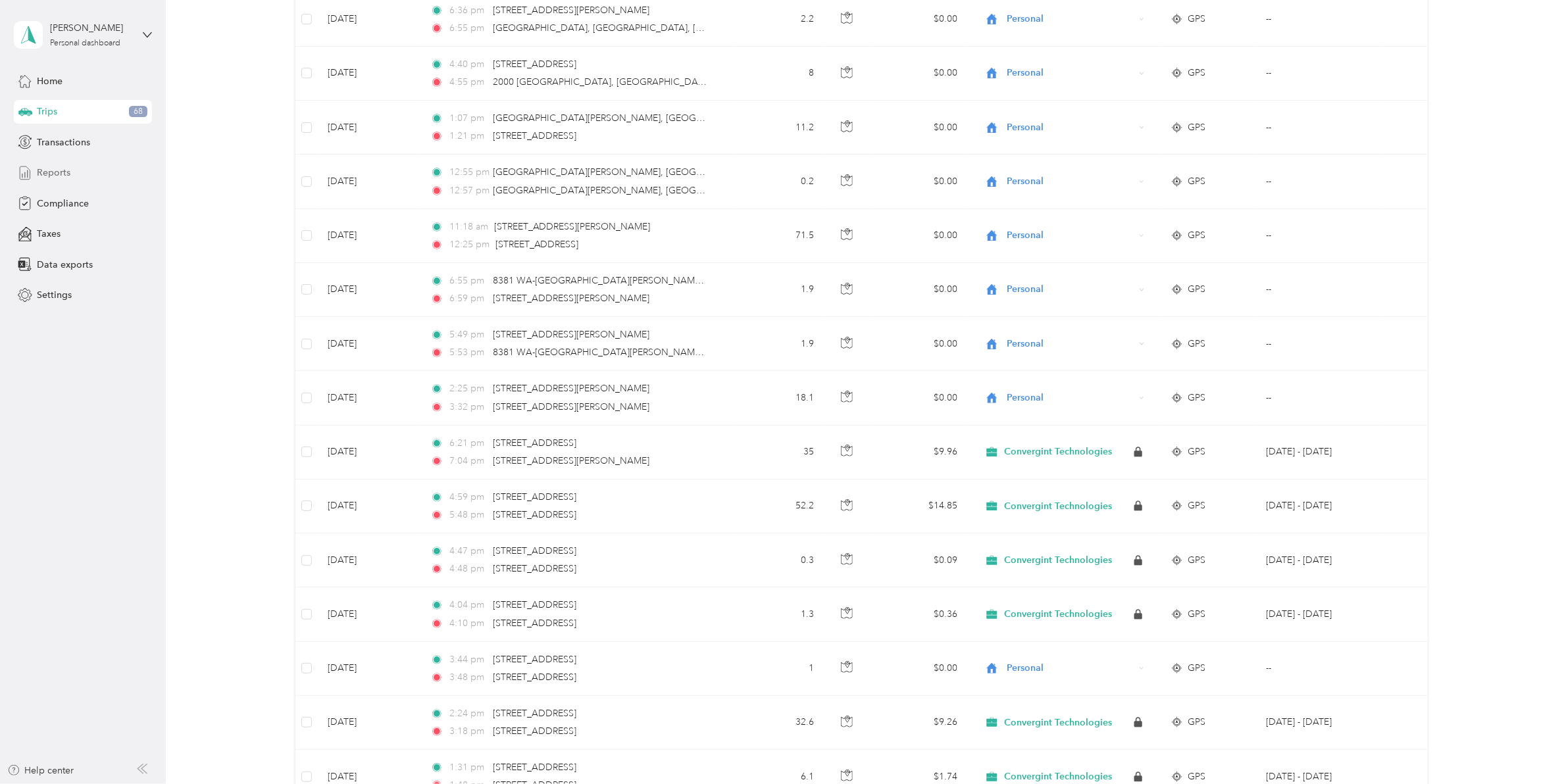
click at [62, 173] on span "Reports" at bounding box center [53, 172] width 33 height 14
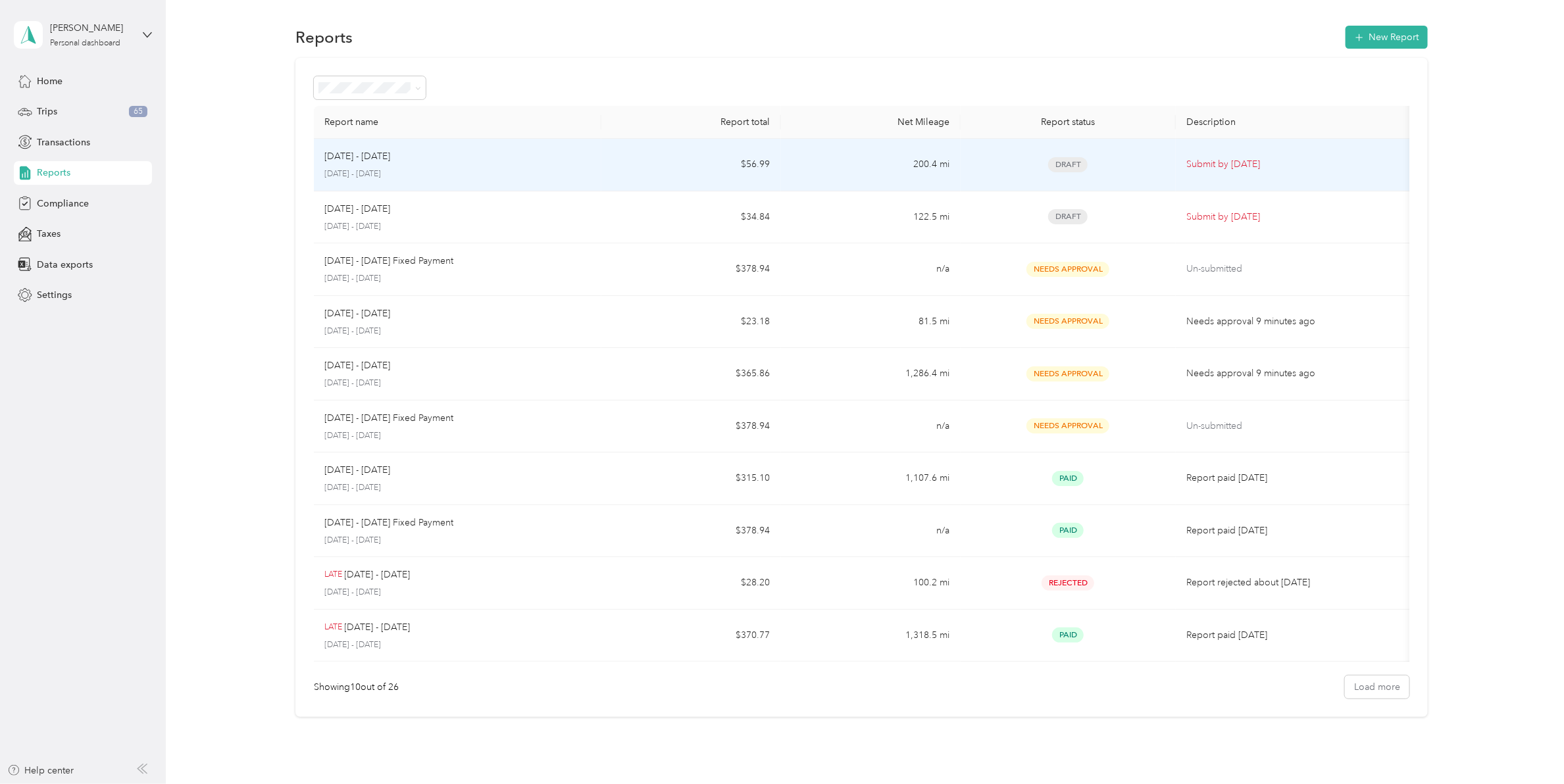
click at [1199, 165] on p "Submit by Sep. 4, 2025" at bounding box center [1294, 165] width 218 height 14
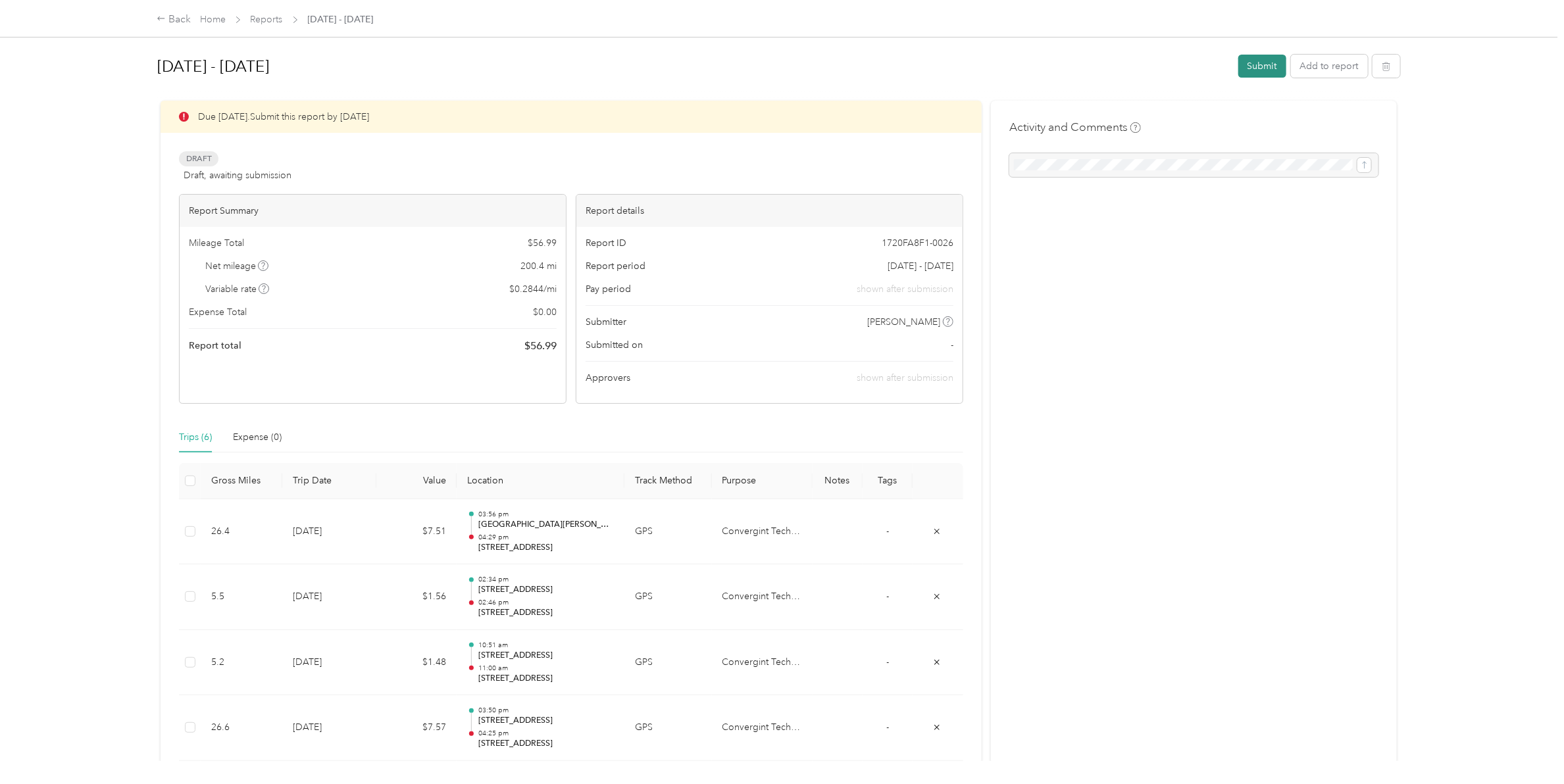
click at [1256, 60] on button "Submit" at bounding box center [1262, 65] width 48 height 23
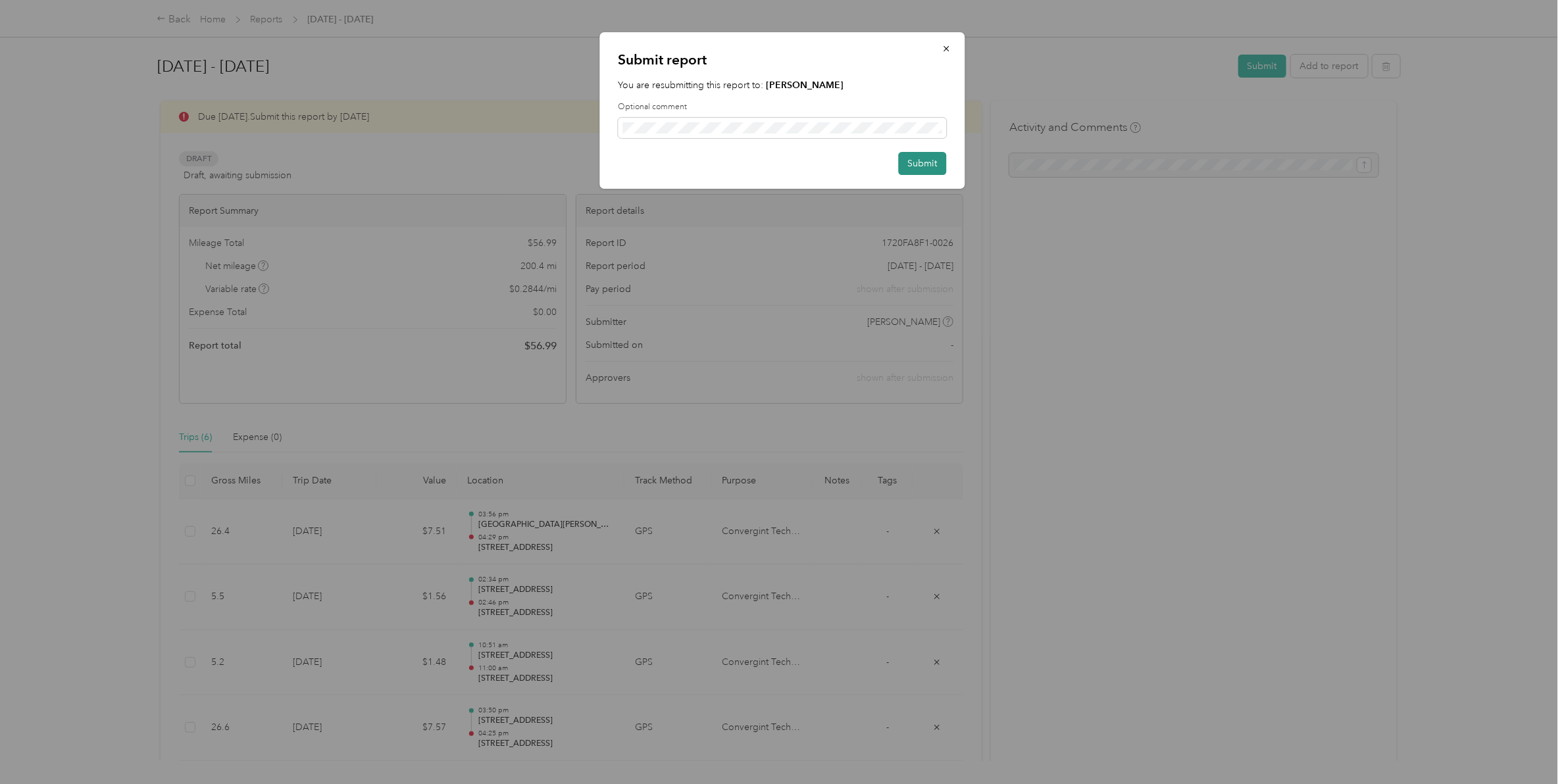
click at [935, 165] on button "Submit" at bounding box center [922, 163] width 48 height 23
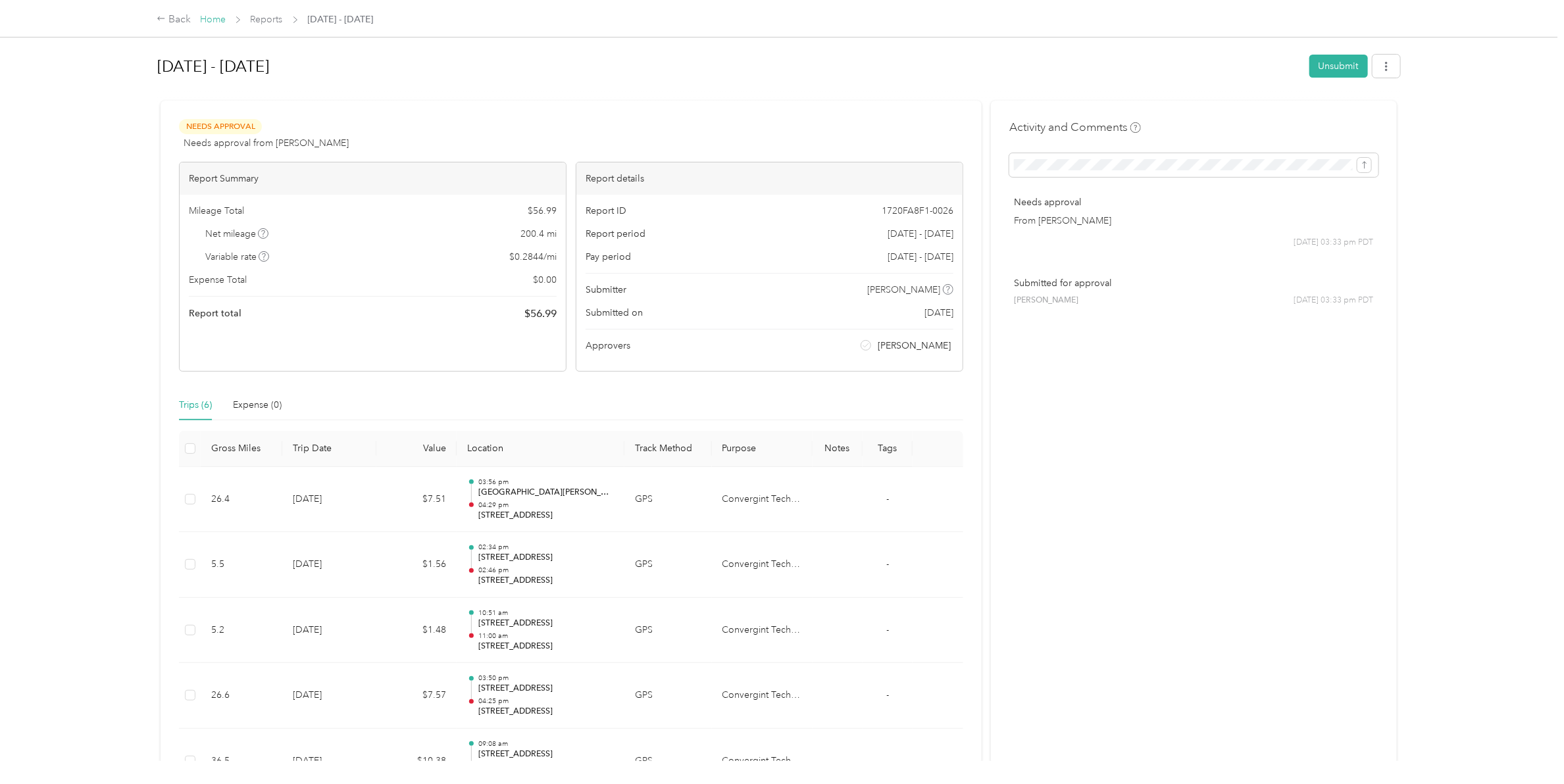
click at [216, 22] on link "Home" at bounding box center [213, 19] width 25 height 11
